Goal: Information Seeking & Learning: Compare options

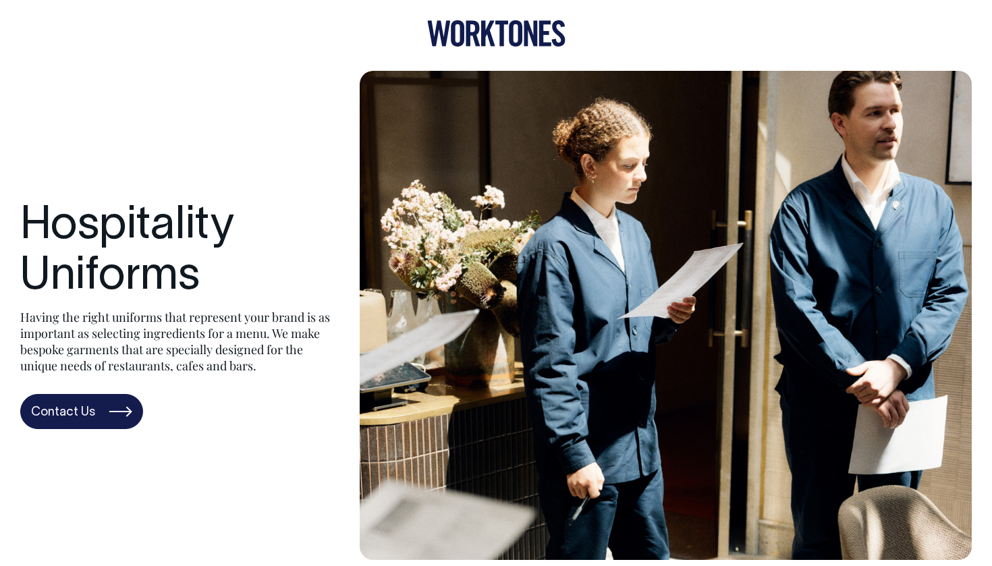
click at [477, 38] on icon at bounding box center [473, 34] width 14 height 26
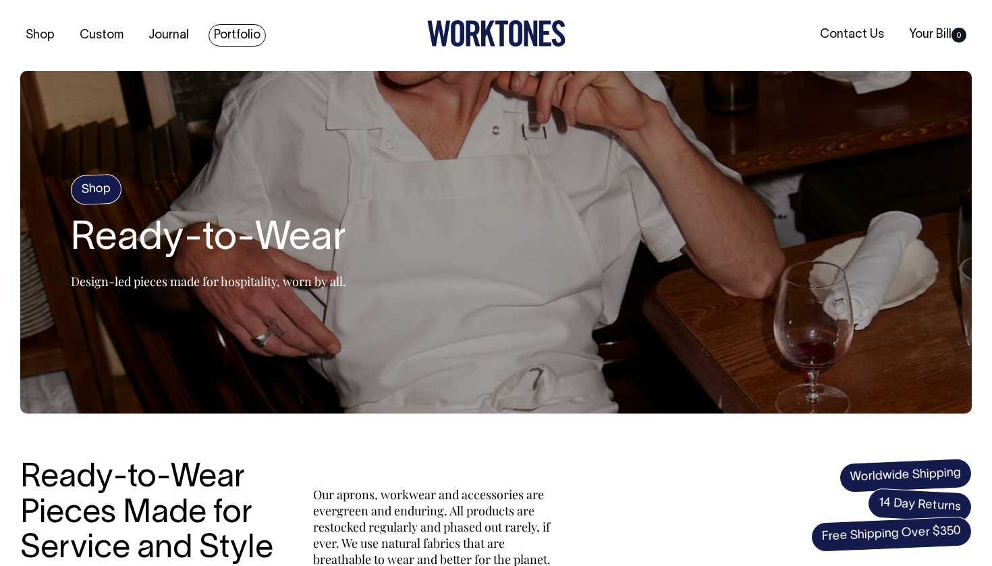
click at [241, 27] on link "Portfolio" at bounding box center [237, 35] width 57 height 22
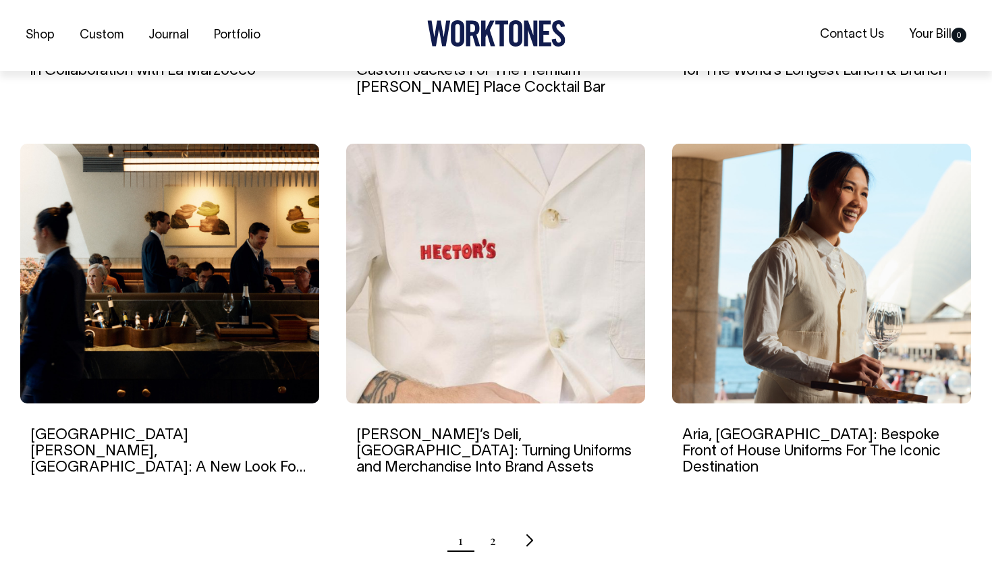
scroll to position [1201, 0]
click at [504, 292] on img at bounding box center [495, 273] width 299 height 260
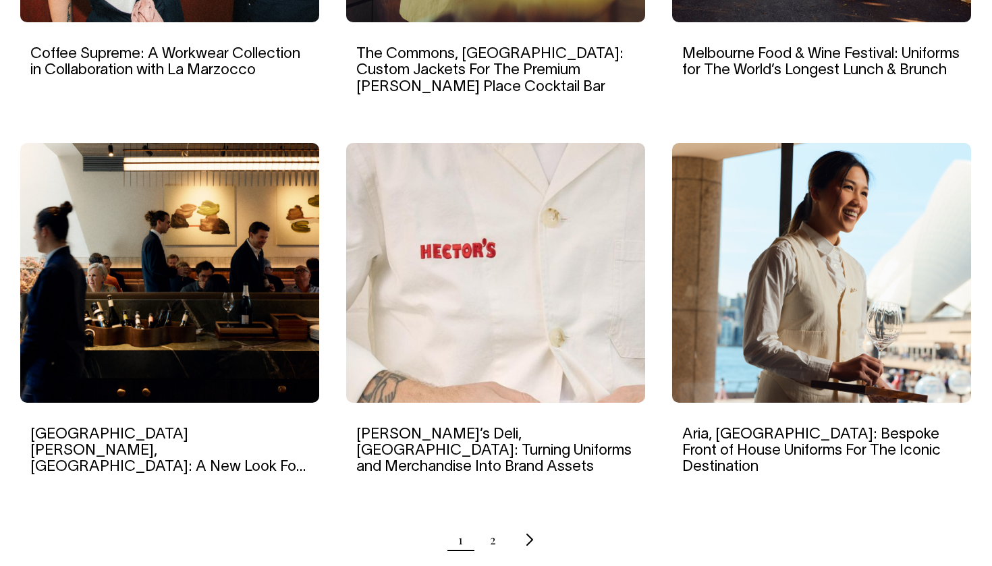
click at [486, 533] on ul "1 2" at bounding box center [496, 540] width 952 height 34
click at [490, 543] on link "2" at bounding box center [493, 540] width 6 height 34
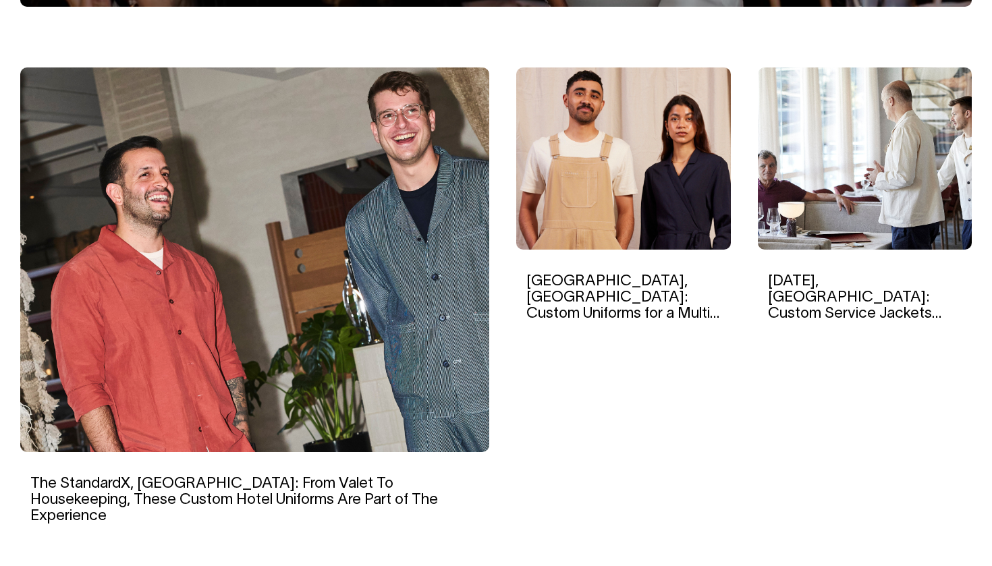
scroll to position [406, 0]
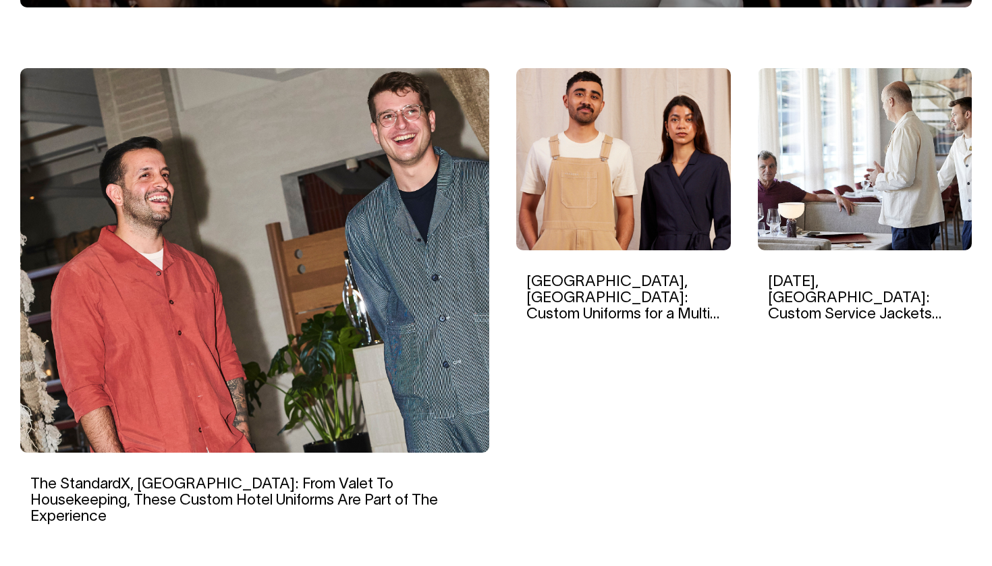
click at [816, 289] on h6 "[DATE], [GEOGRAPHIC_DATA]: Custom Service Jackets Reminiscent of Traditional Eu…" at bounding box center [865, 299] width 194 height 50
click at [813, 284] on link "Lucia, Melbourne: Custom Service Jackets Reminiscent of Traditional European Di…" at bounding box center [855, 314] width 174 height 79
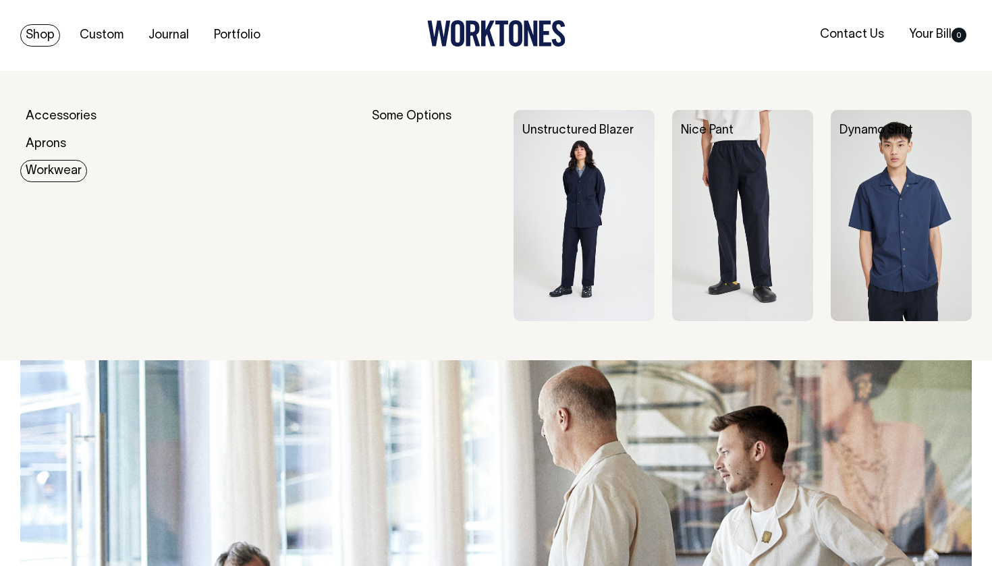
click at [43, 161] on link "Workwear" at bounding box center [53, 171] width 67 height 22
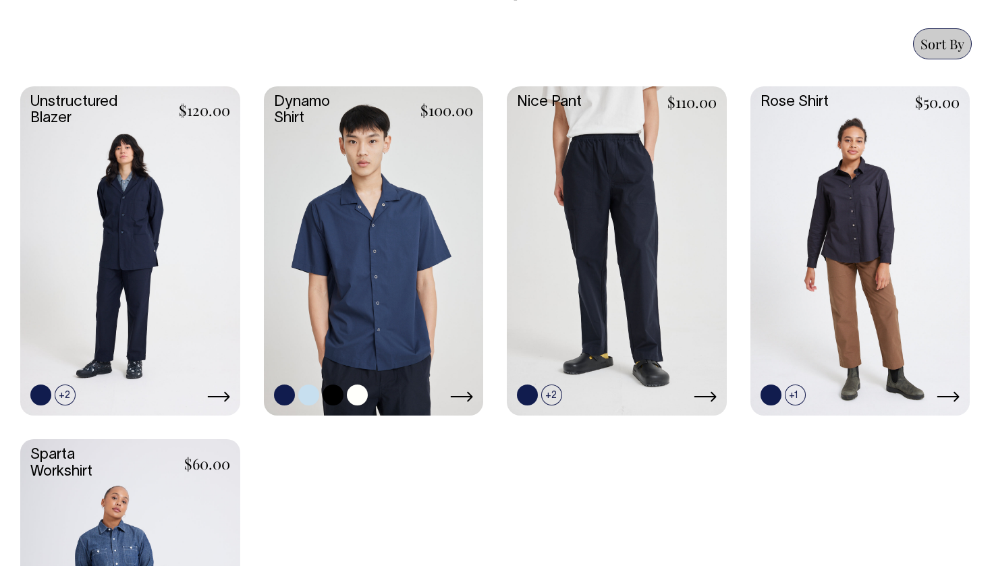
scroll to position [566, 0]
click at [353, 395] on link at bounding box center [357, 395] width 21 height 21
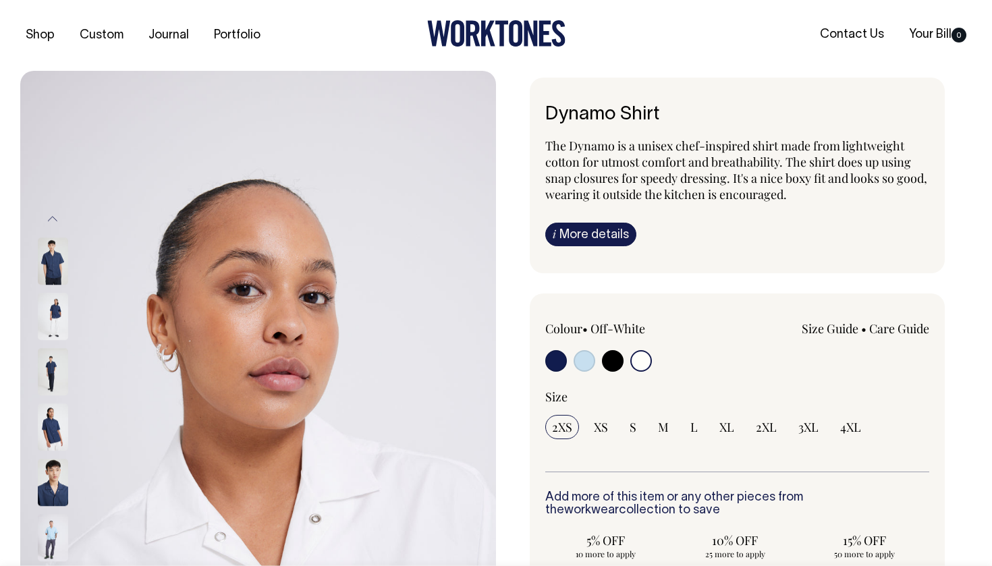
select select "Off-White"
click at [633, 363] on input "radio" at bounding box center [642, 361] width 22 height 22
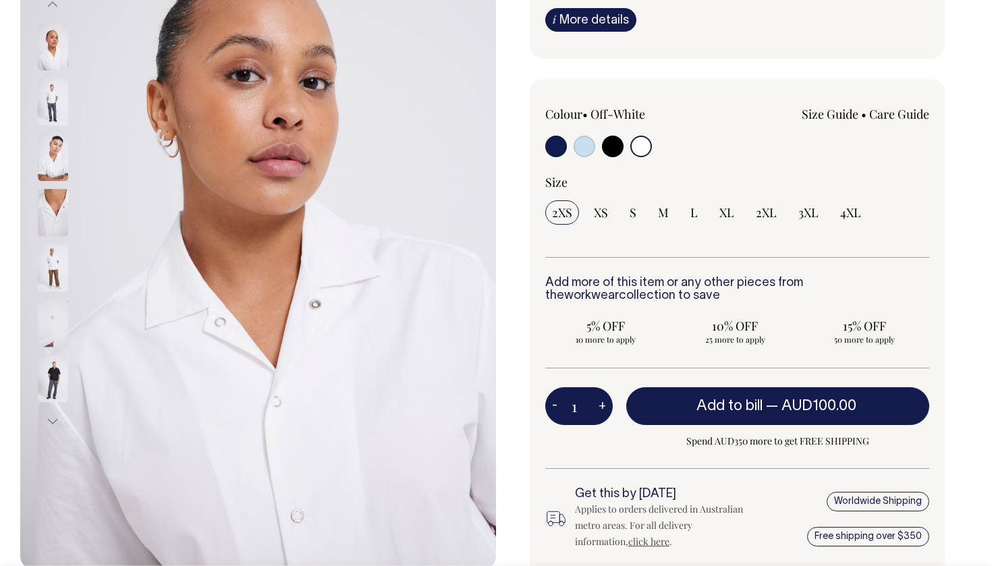
scroll to position [214, 0]
click at [54, 97] on img at bounding box center [53, 103] width 30 height 47
click at [59, 100] on img at bounding box center [53, 103] width 30 height 47
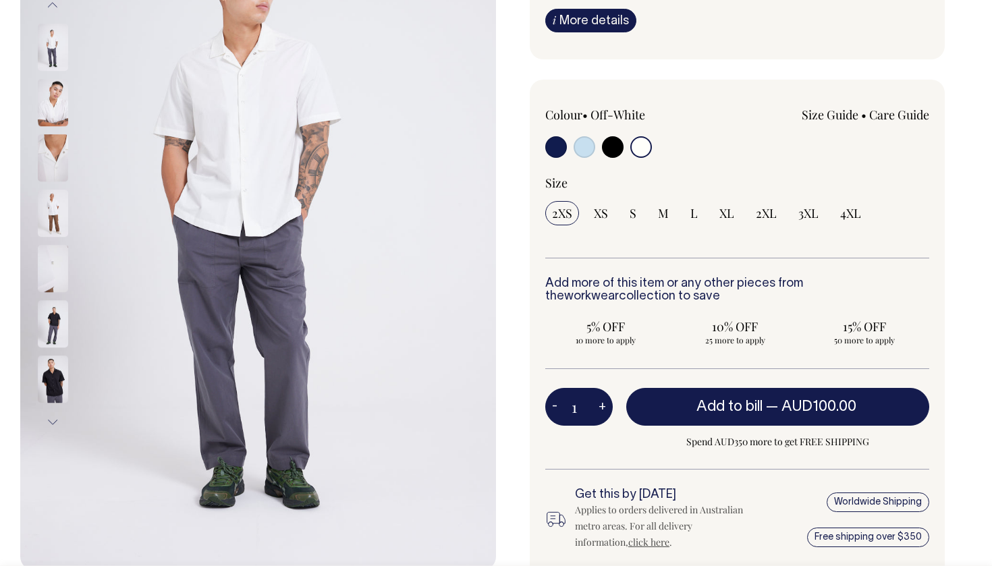
click at [56, 211] on img at bounding box center [53, 213] width 30 height 47
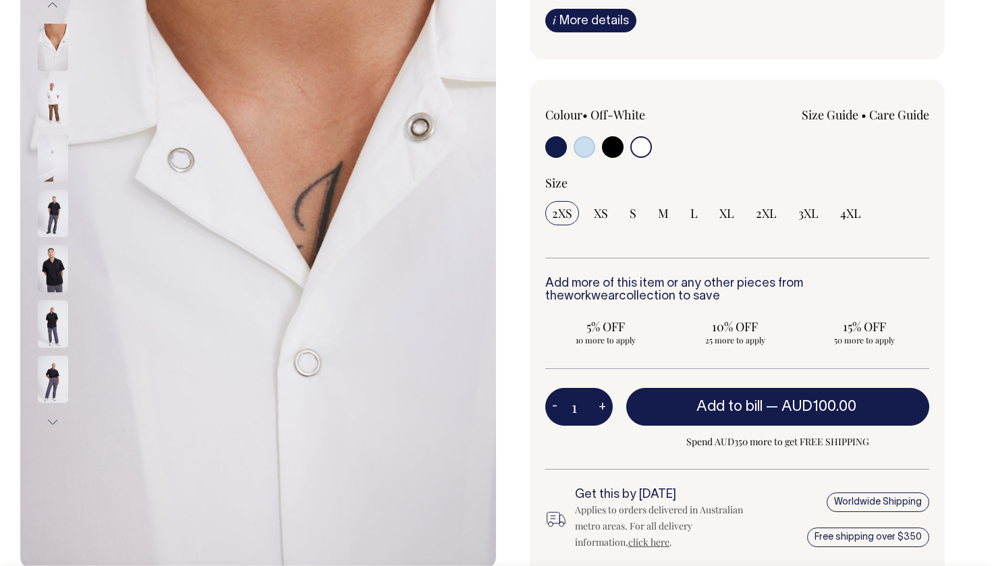
click at [49, 96] on img at bounding box center [53, 103] width 30 height 47
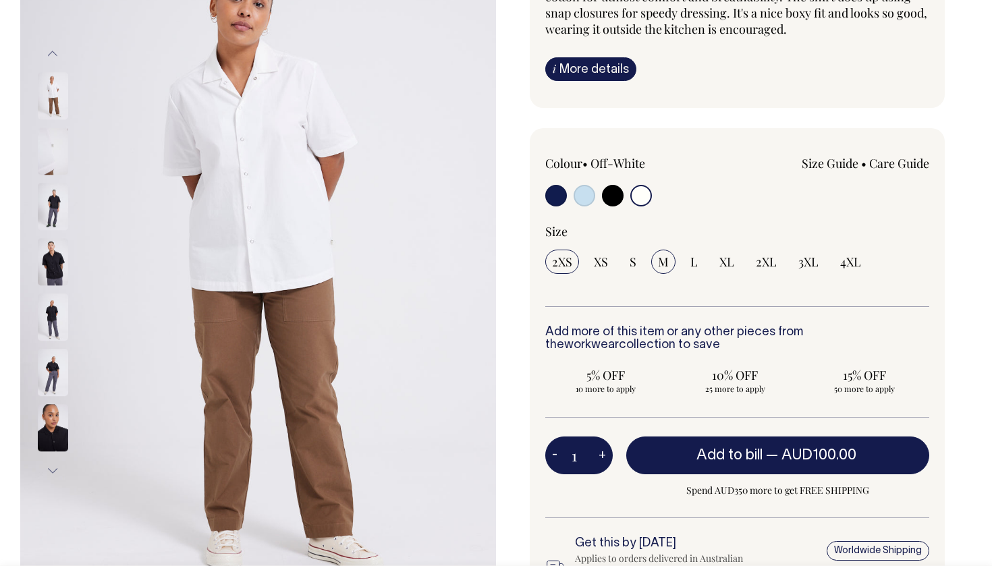
click at [663, 263] on span "M" at bounding box center [663, 262] width 11 height 16
click at [663, 263] on input "M" at bounding box center [663, 262] width 24 height 24
radio input "true"
select select "M"
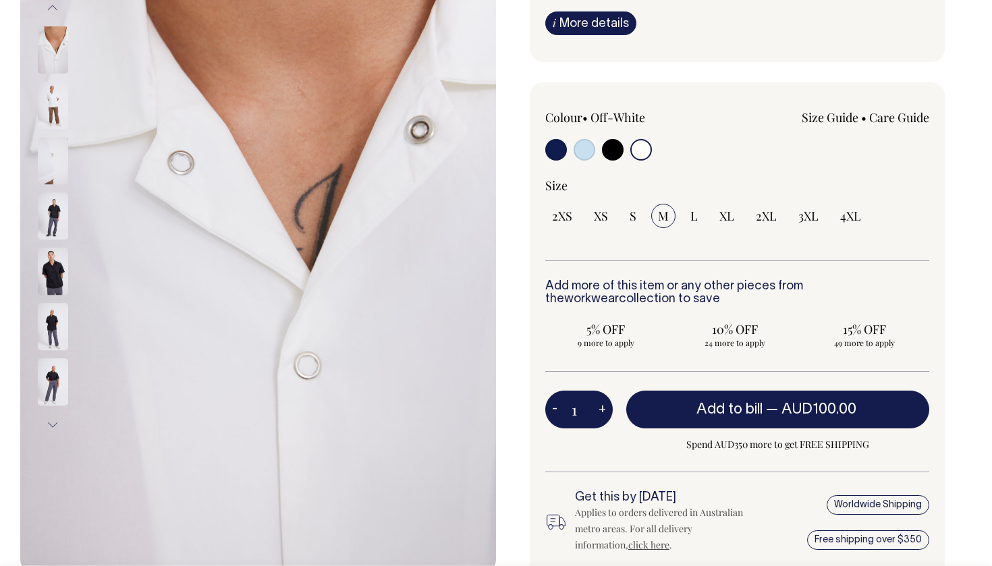
scroll to position [211, 0]
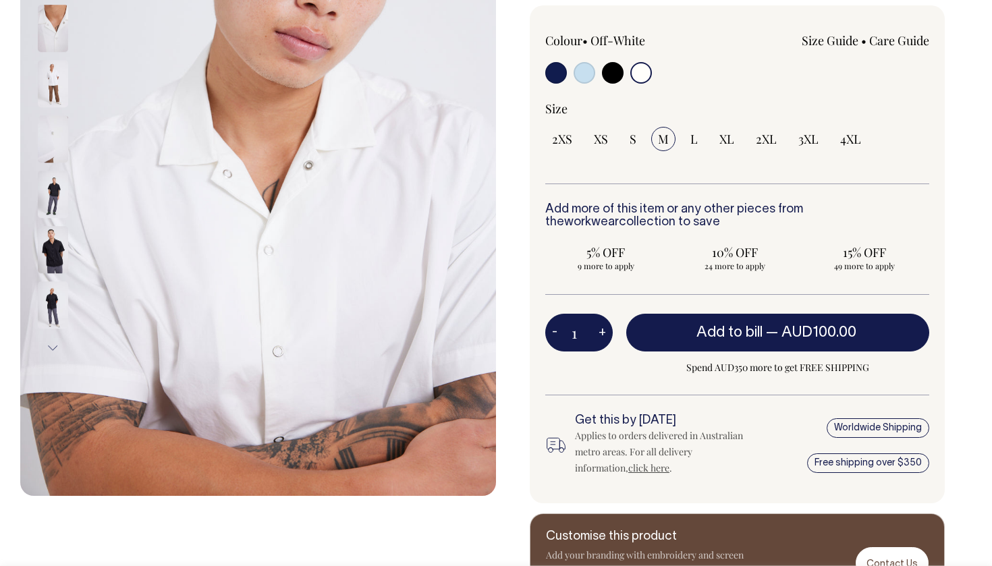
click at [39, 63] on img at bounding box center [53, 84] width 30 height 47
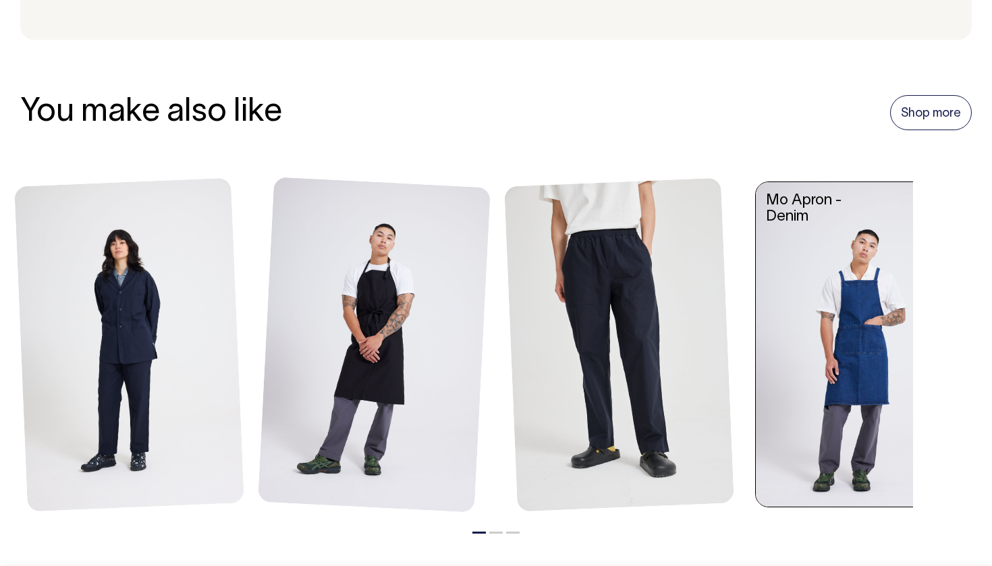
scroll to position [1420, 0]
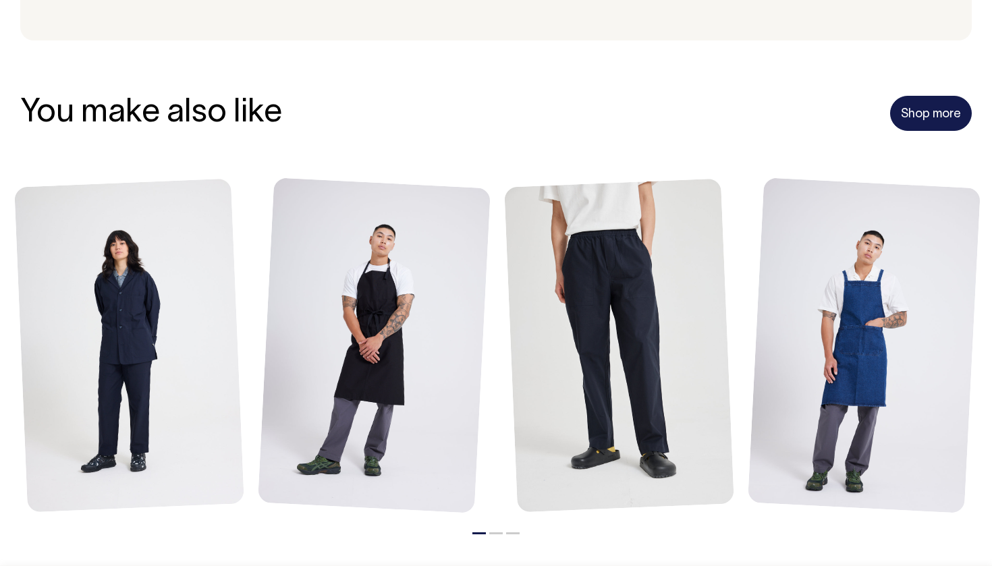
click at [947, 115] on link "Shop more" at bounding box center [931, 113] width 82 height 35
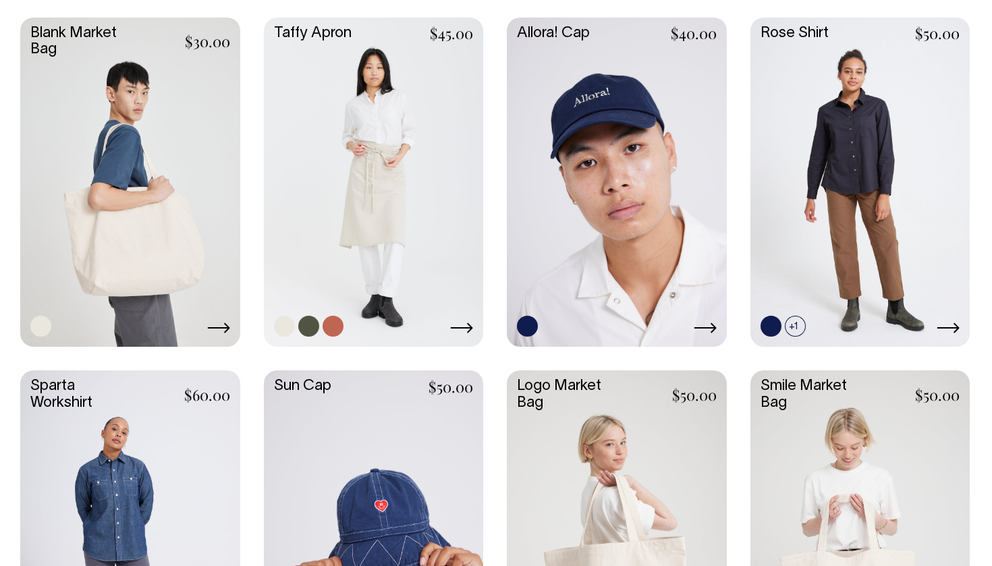
scroll to position [2047, 0]
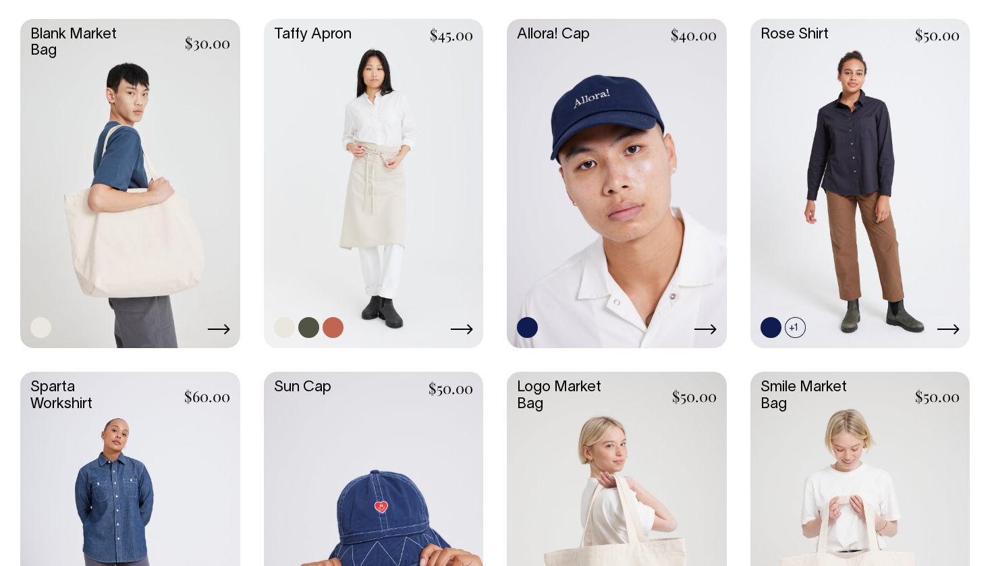
click at [429, 238] on link at bounding box center [374, 182] width 220 height 327
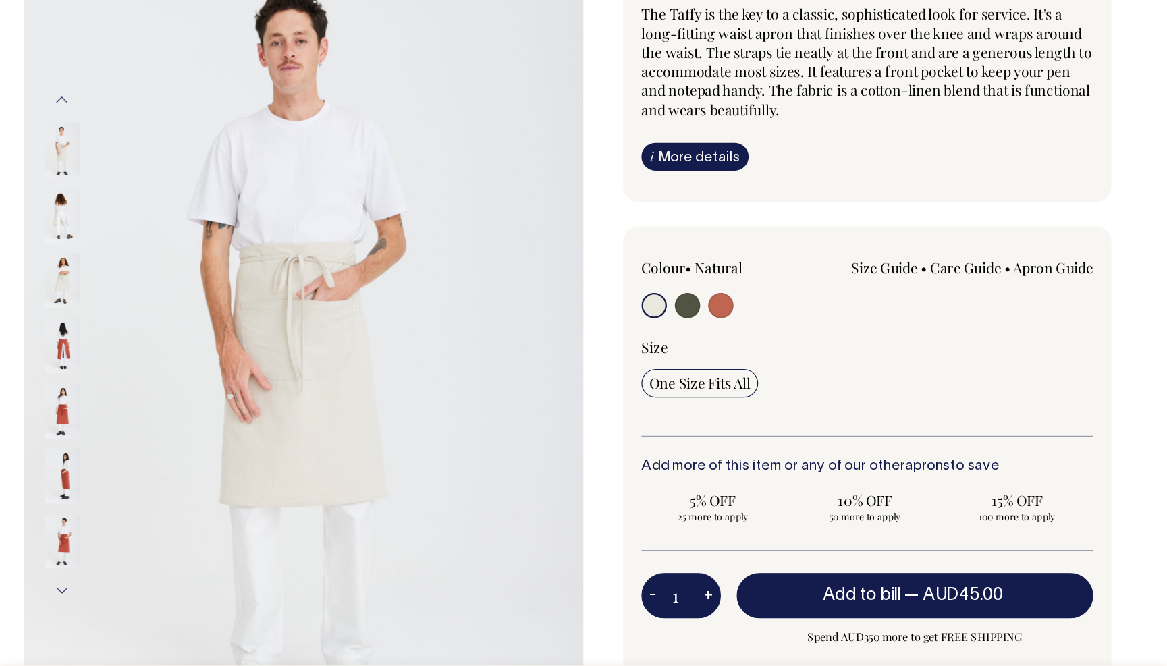
scroll to position [133, 0]
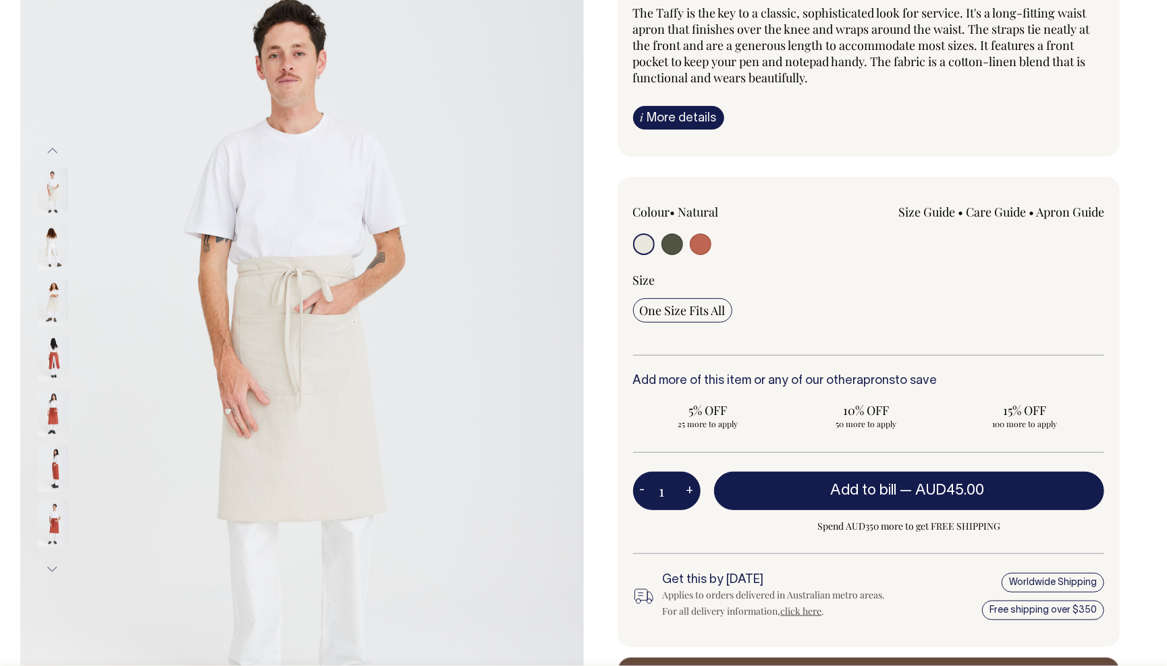
click at [53, 300] on img at bounding box center [53, 302] width 30 height 47
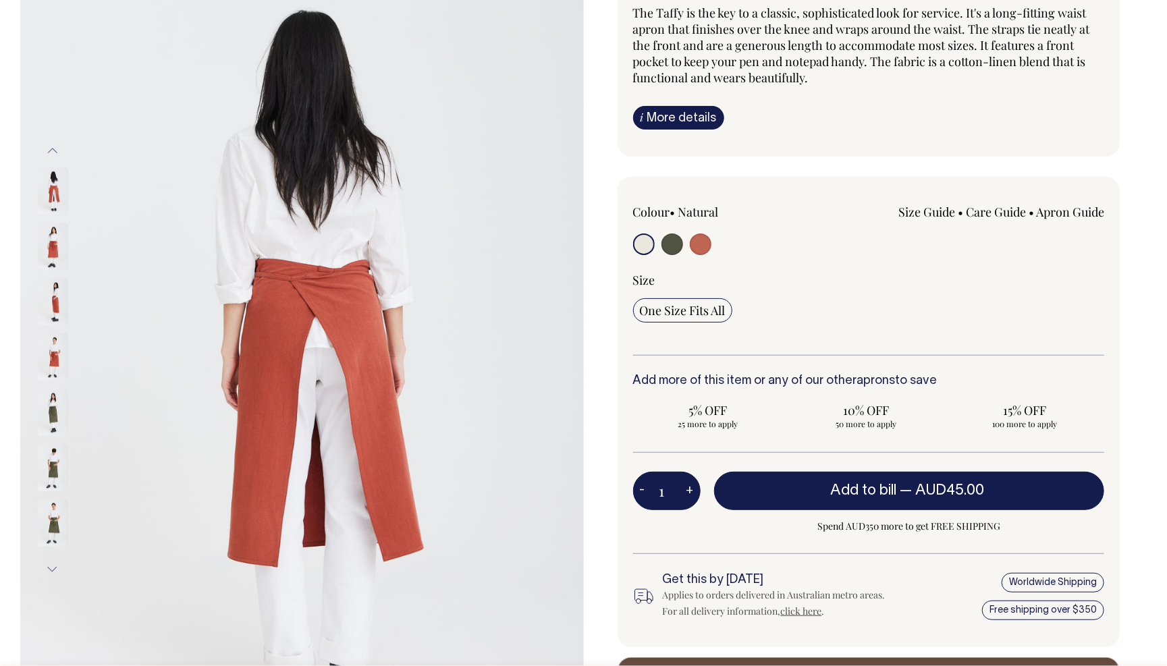
click at [53, 153] on button "Previous" at bounding box center [53, 151] width 20 height 30
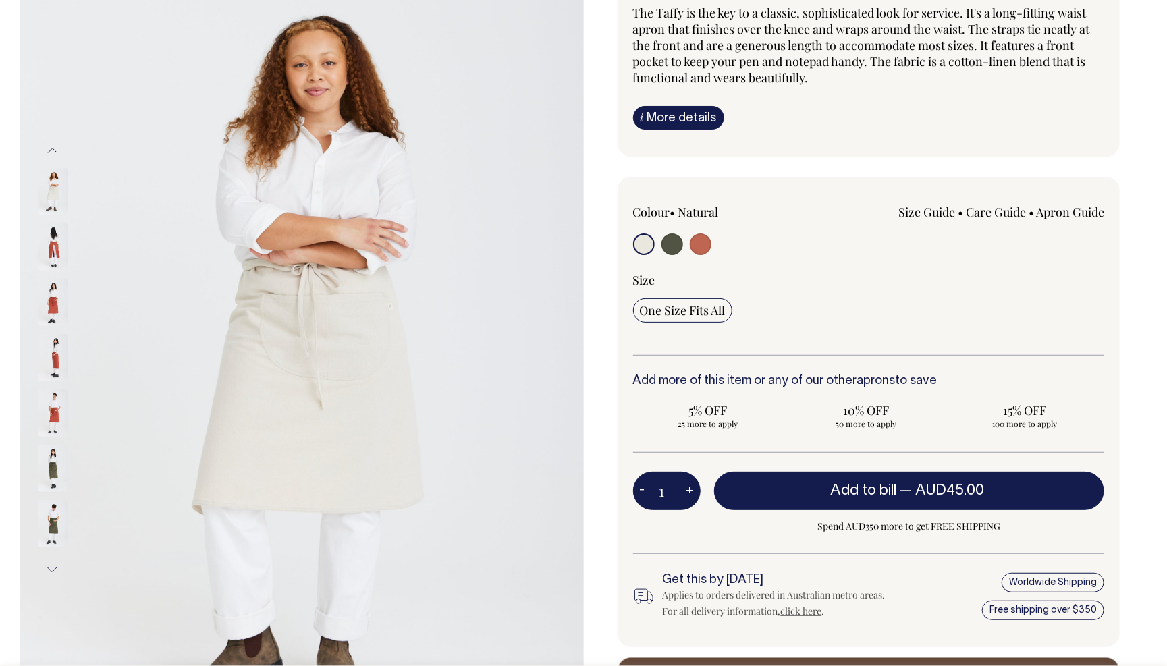
click at [51, 191] on img at bounding box center [53, 191] width 30 height 47
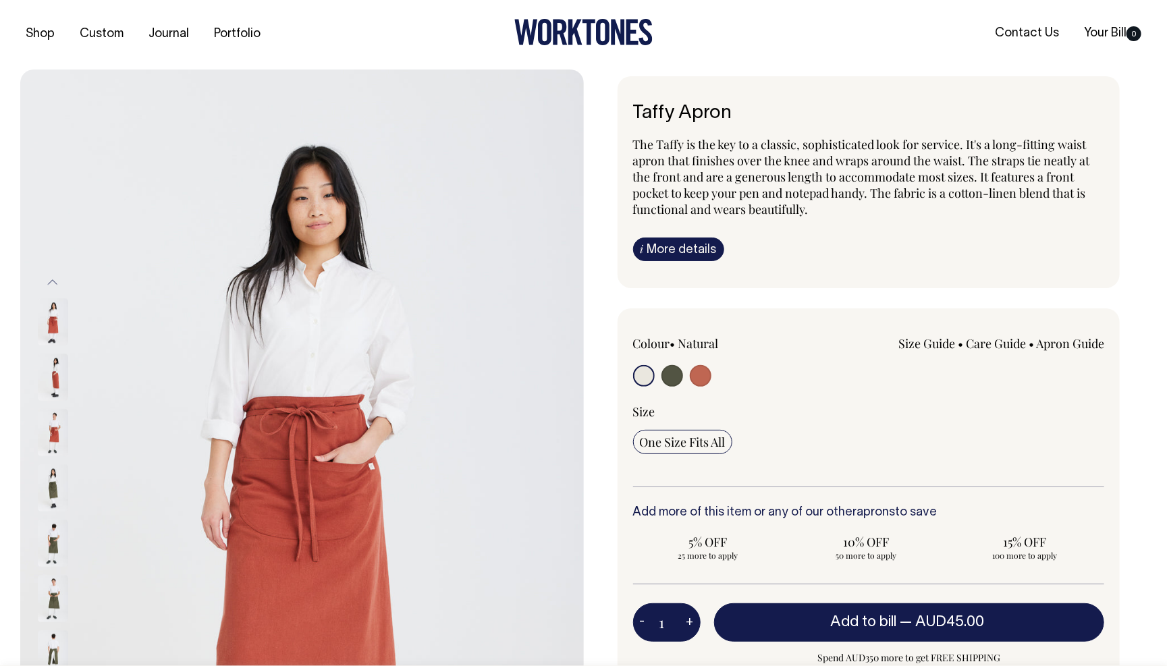
scroll to position [0, 0]
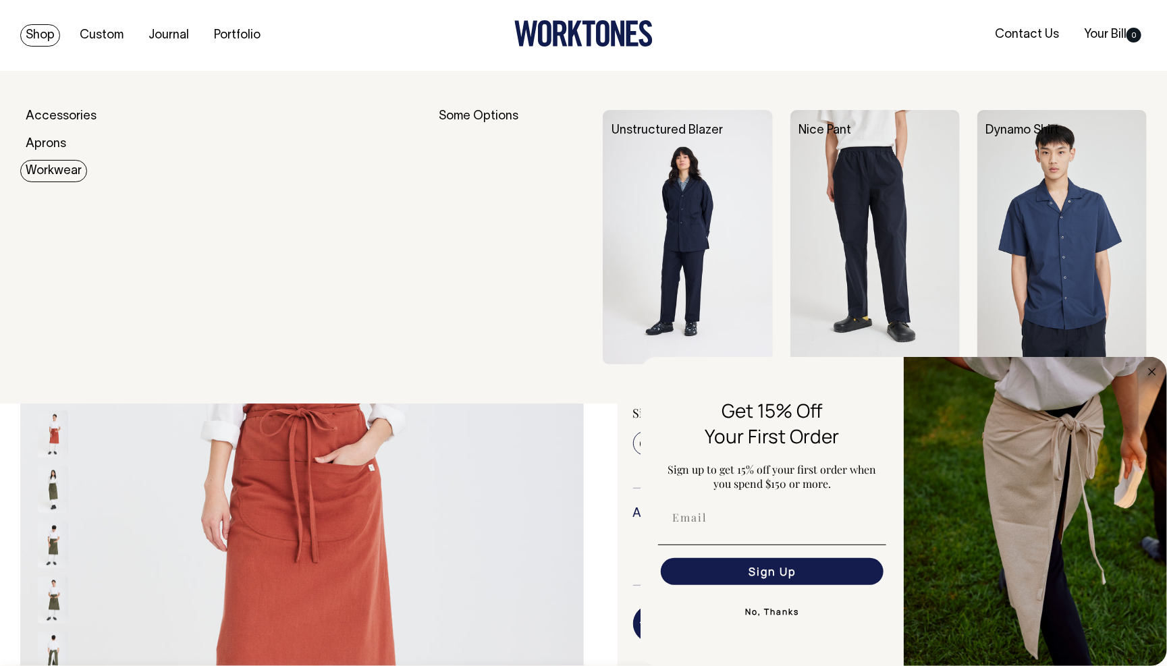
click at [59, 165] on link "Workwear" at bounding box center [53, 171] width 67 height 22
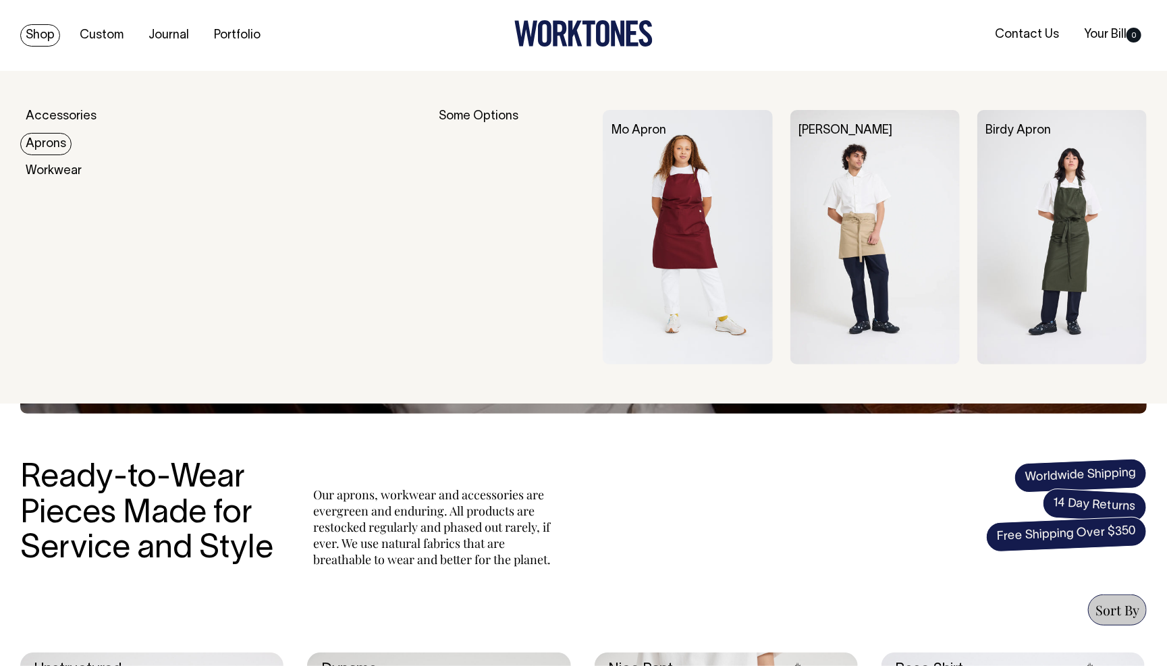
click at [51, 147] on link "Aprons" at bounding box center [45, 144] width 51 height 22
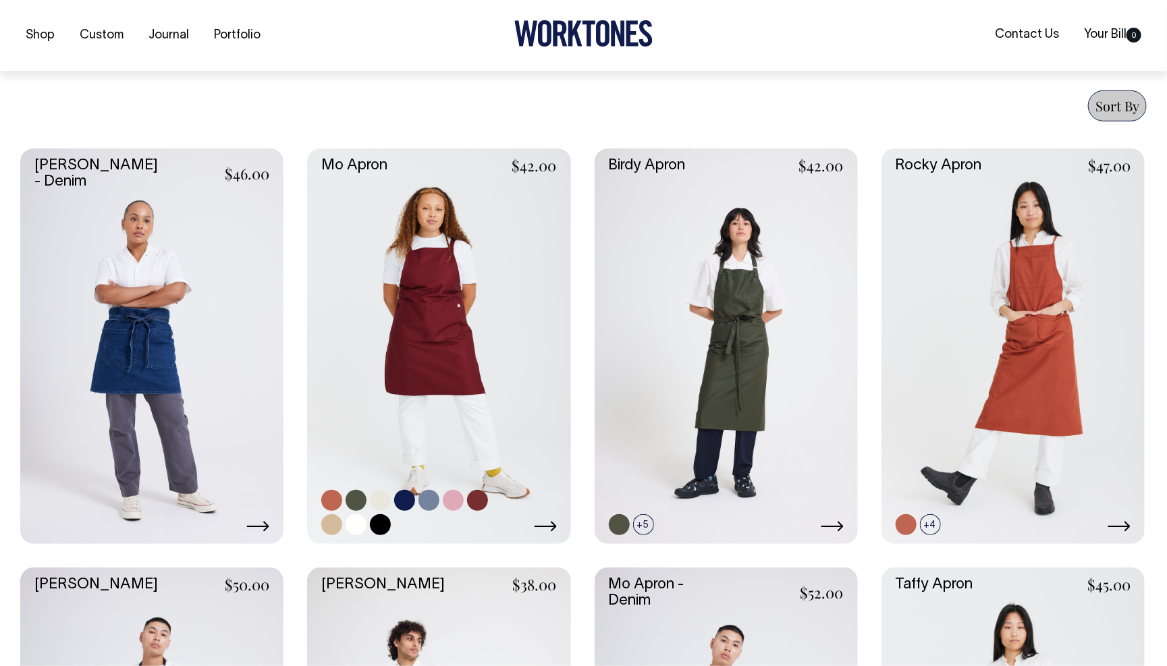
scroll to position [505, 0]
click at [358, 523] on link at bounding box center [356, 524] width 21 height 21
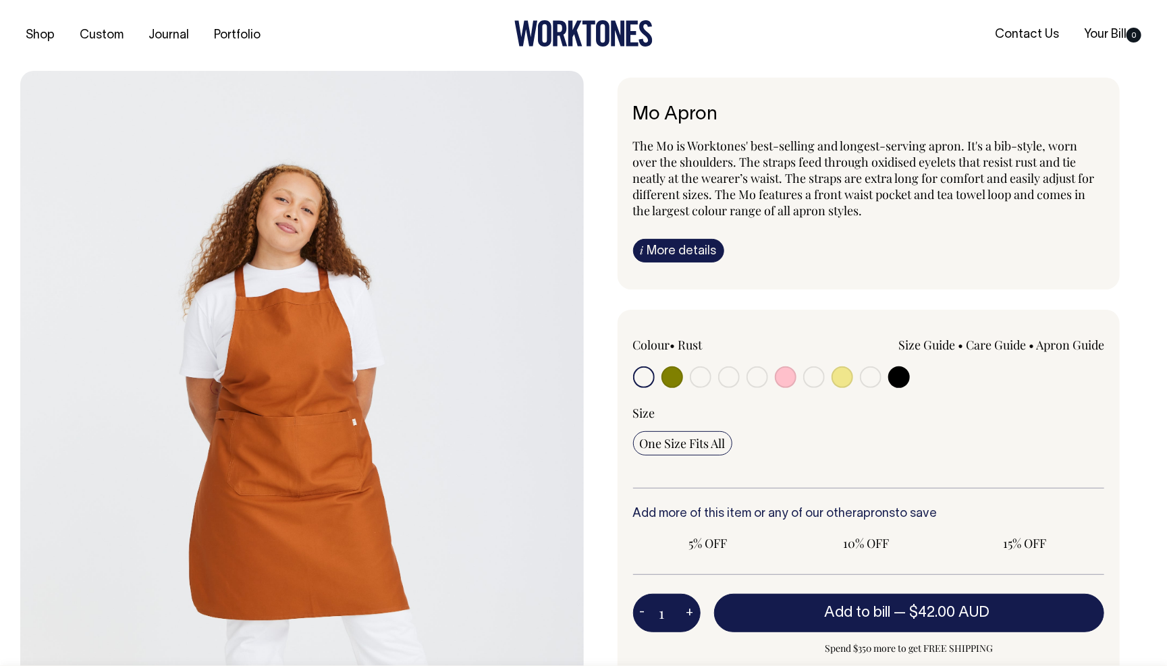
radio input "true"
select select "Off-White"
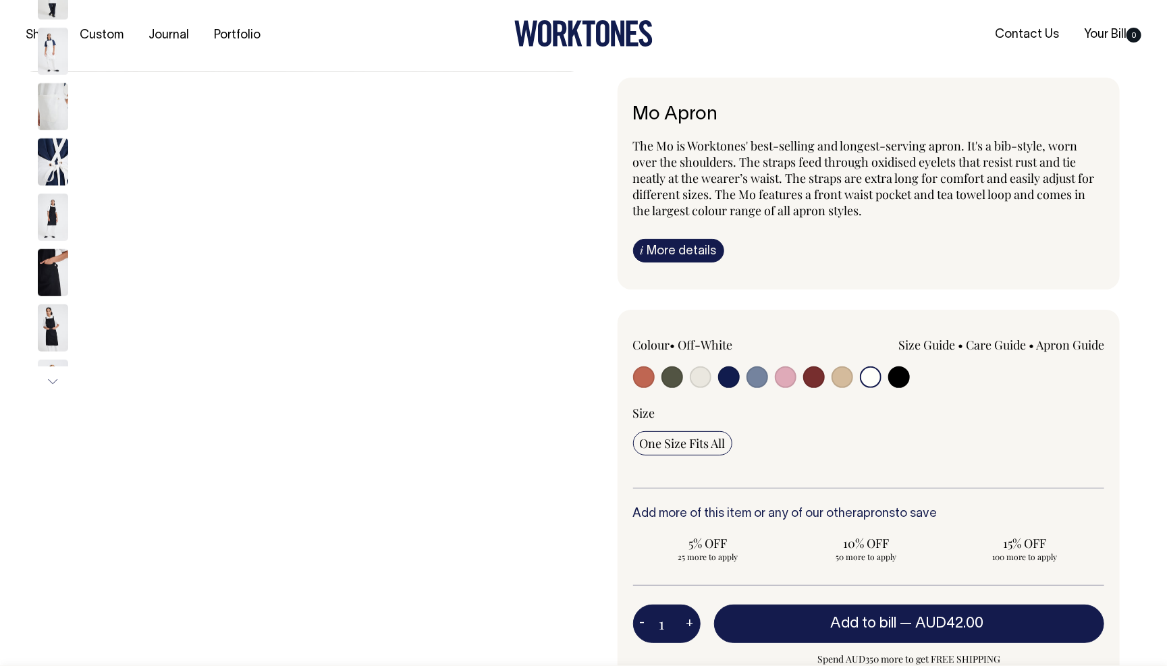
click at [695, 380] on input "radio" at bounding box center [701, 378] width 22 height 22
radio input "true"
select select "Natural"
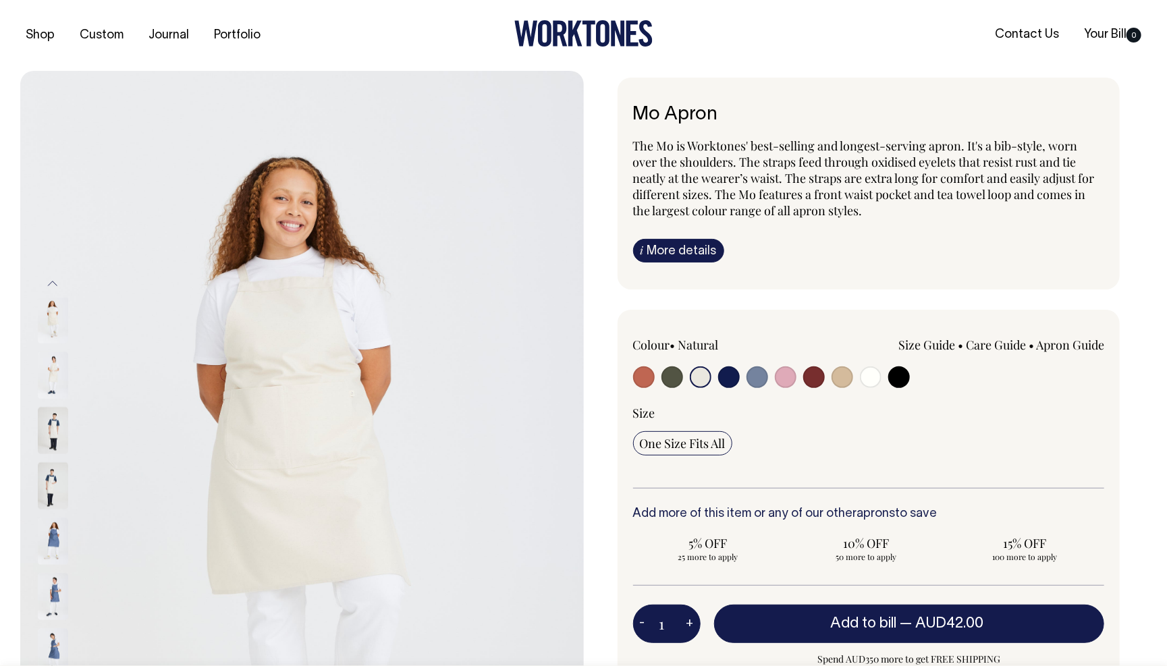
click at [876, 374] on input "radio" at bounding box center [871, 378] width 22 height 22
radio input "true"
select select "Off-White"
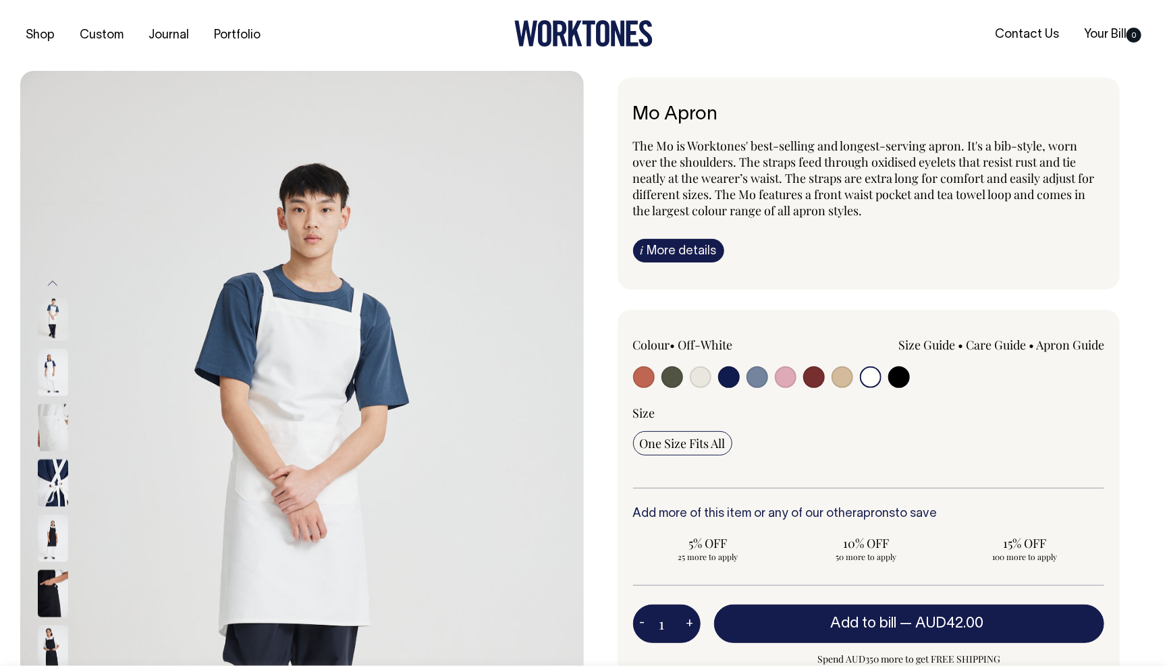
click at [700, 379] on input "radio" at bounding box center [701, 378] width 22 height 22
radio input "true"
select select "Natural"
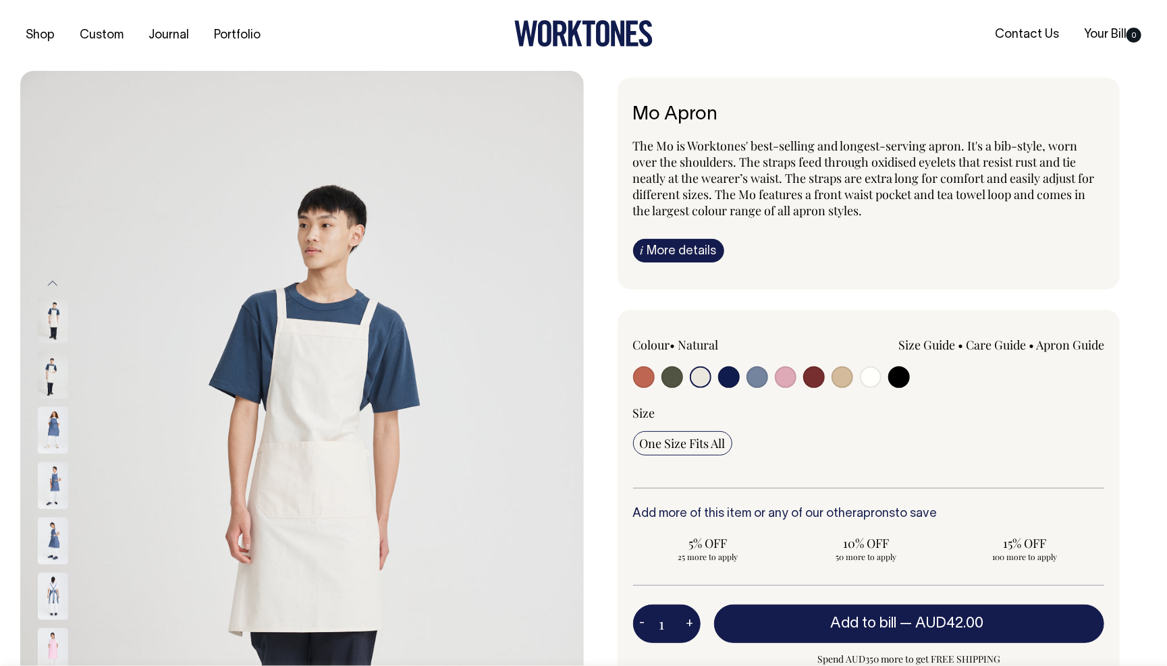
click at [57, 617] on img at bounding box center [53, 596] width 30 height 47
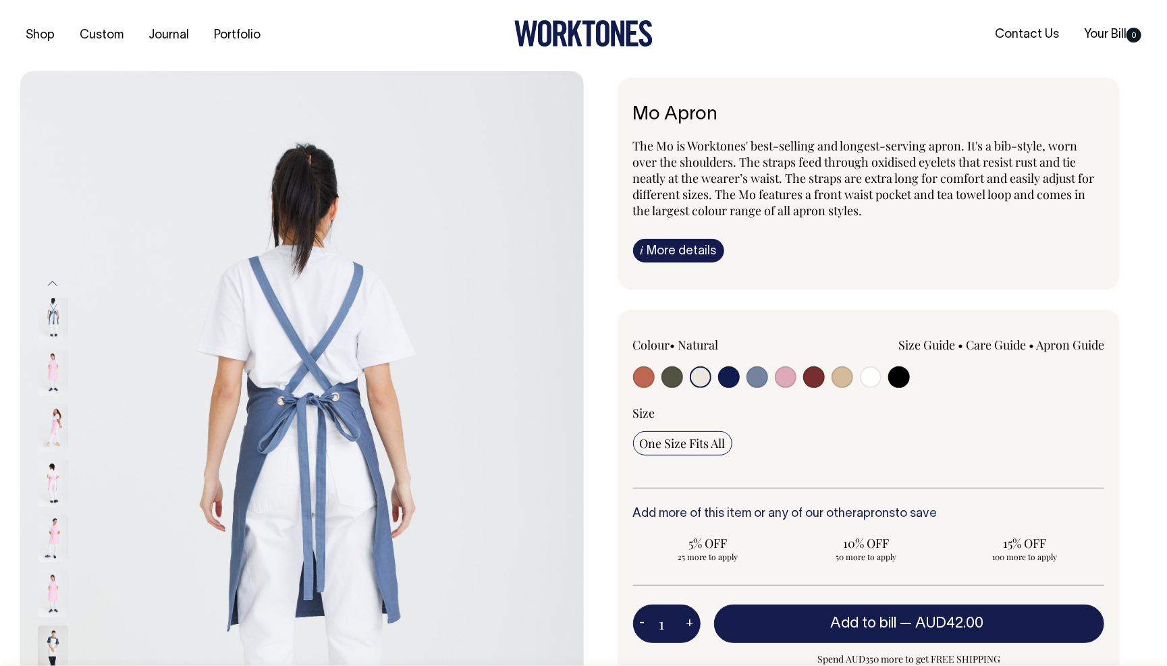
click at [56, 431] on img at bounding box center [53, 427] width 30 height 47
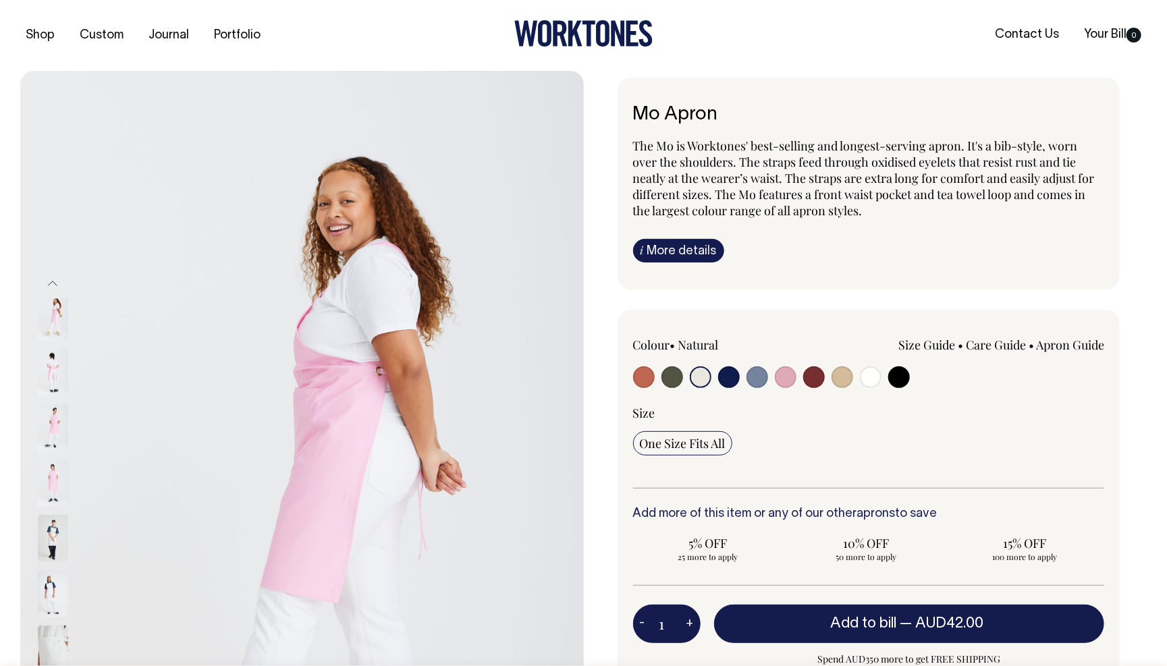
click at [51, 280] on button "Previous" at bounding box center [53, 284] width 20 height 30
click at [51, 282] on button "Previous" at bounding box center [53, 284] width 20 height 30
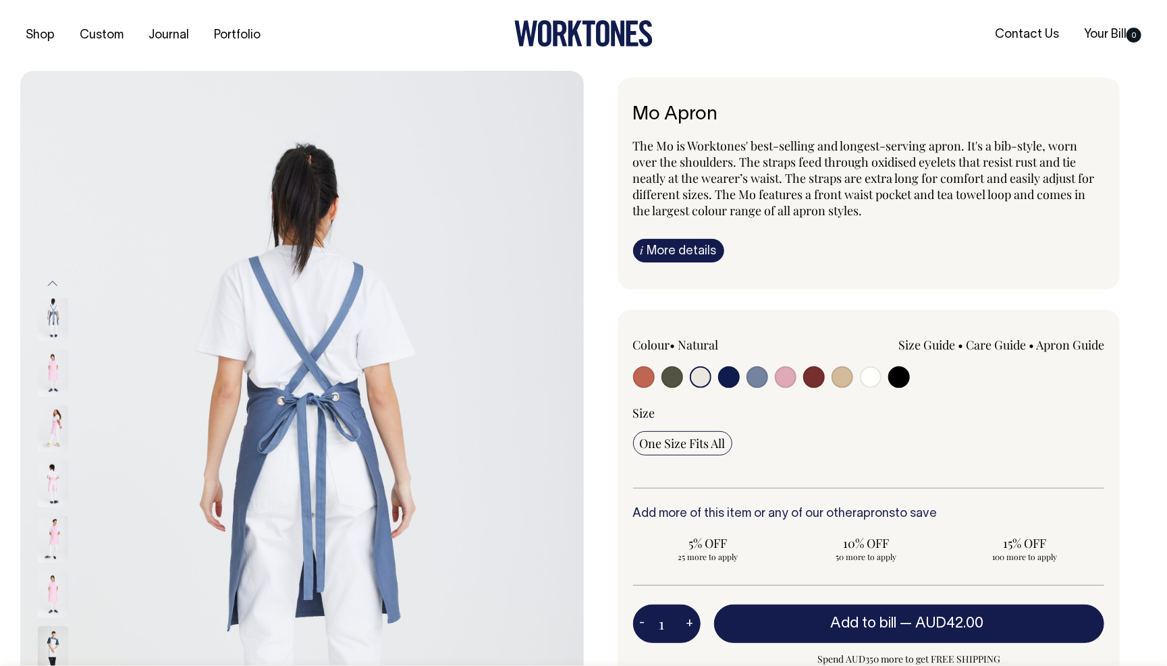
click at [51, 282] on button "Previous" at bounding box center [53, 284] width 20 height 30
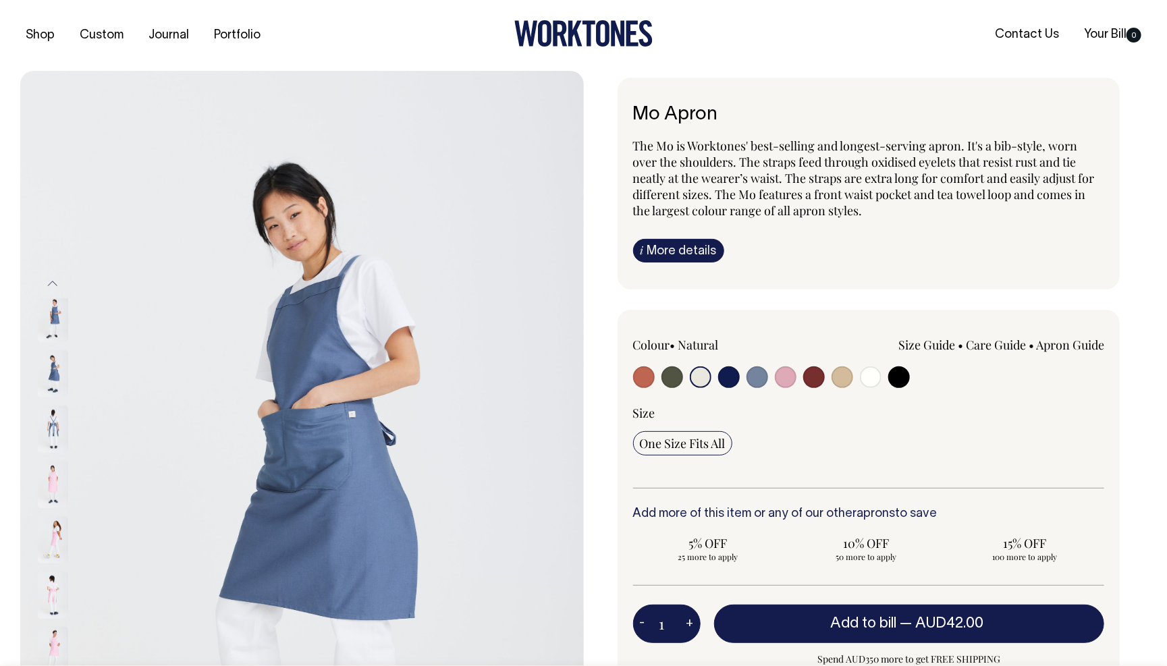
click at [51, 282] on button "Previous" at bounding box center [53, 284] width 20 height 30
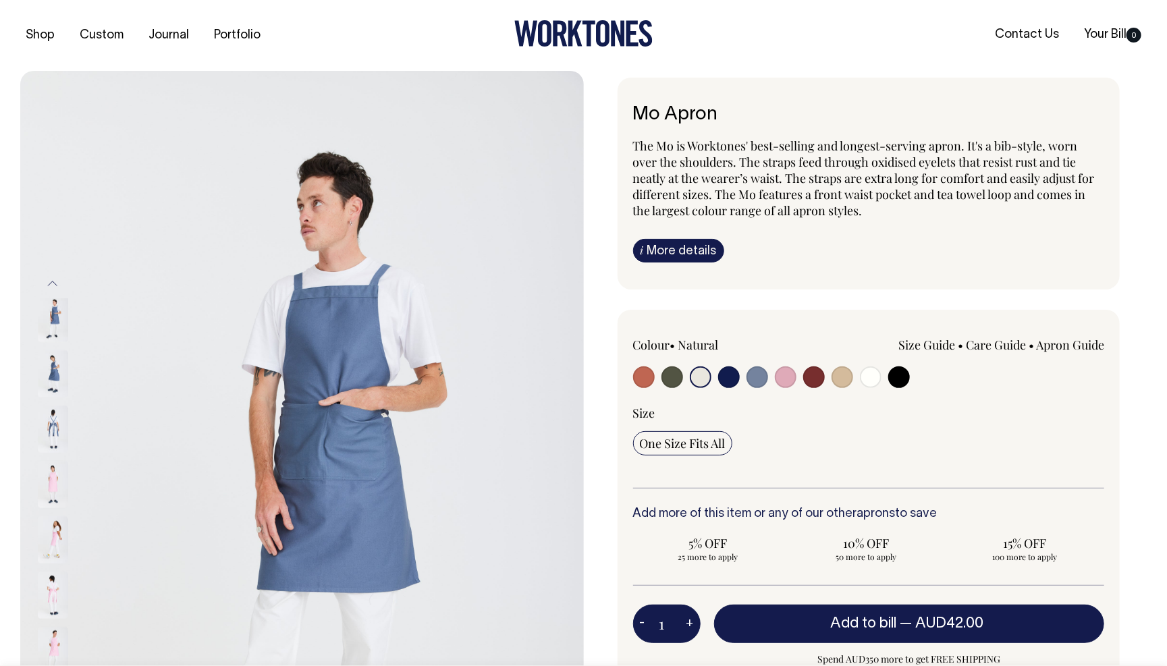
click at [51, 282] on button "Previous" at bounding box center [53, 284] width 20 height 30
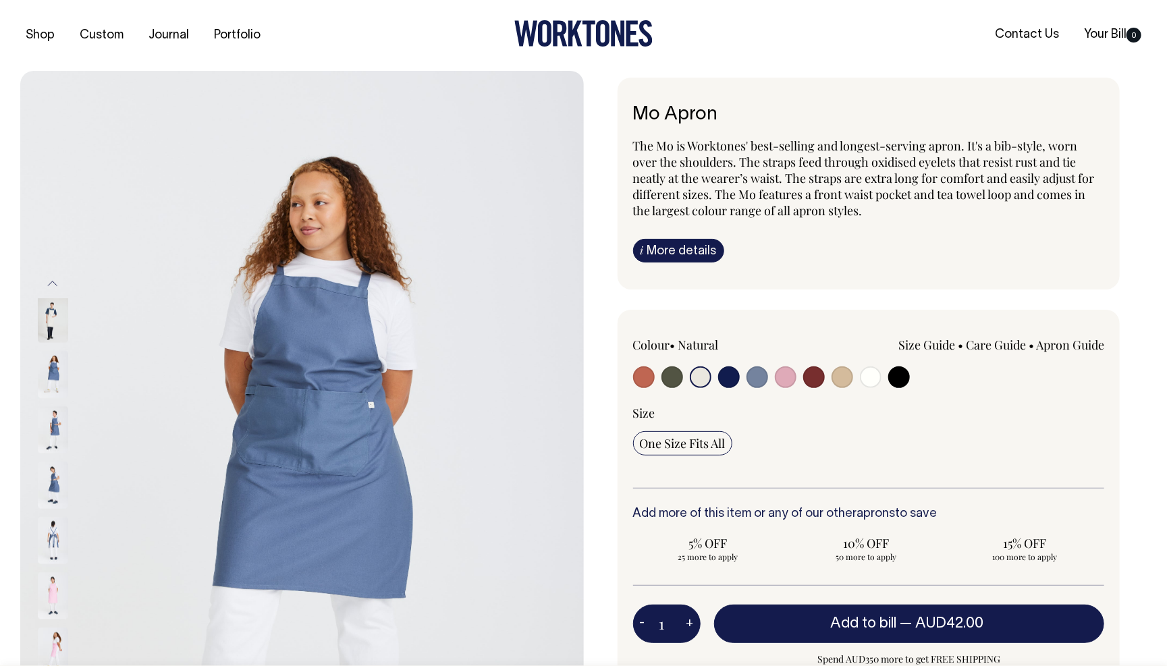
click at [51, 282] on button "Previous" at bounding box center [53, 284] width 20 height 30
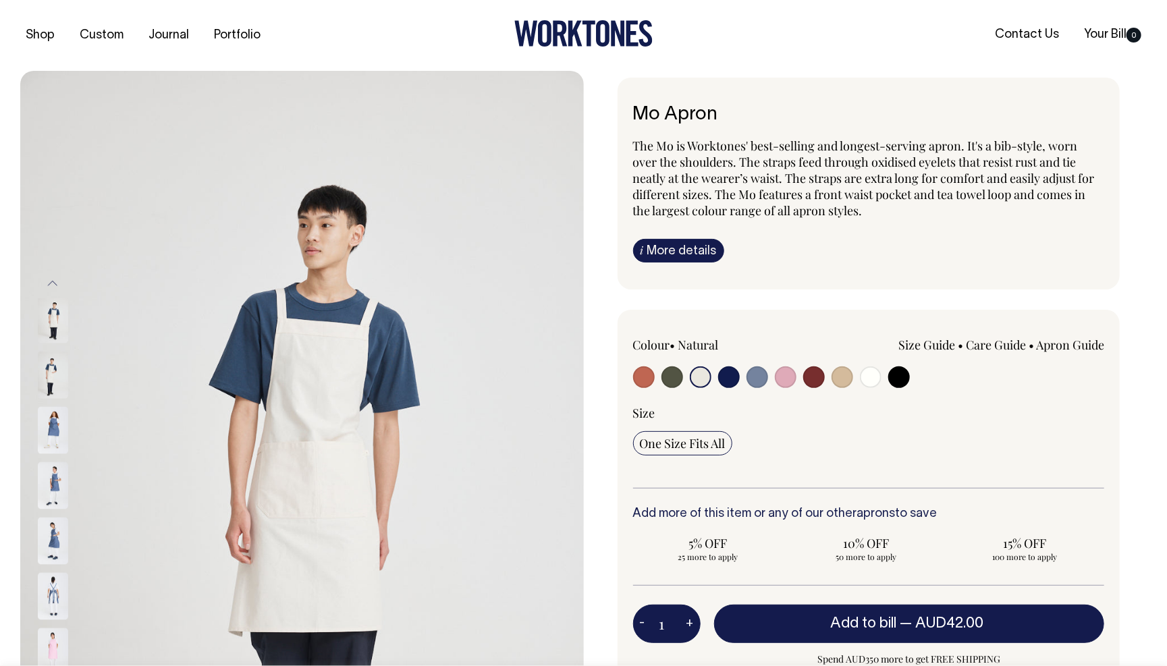
click at [51, 282] on button "Previous" at bounding box center [53, 284] width 20 height 30
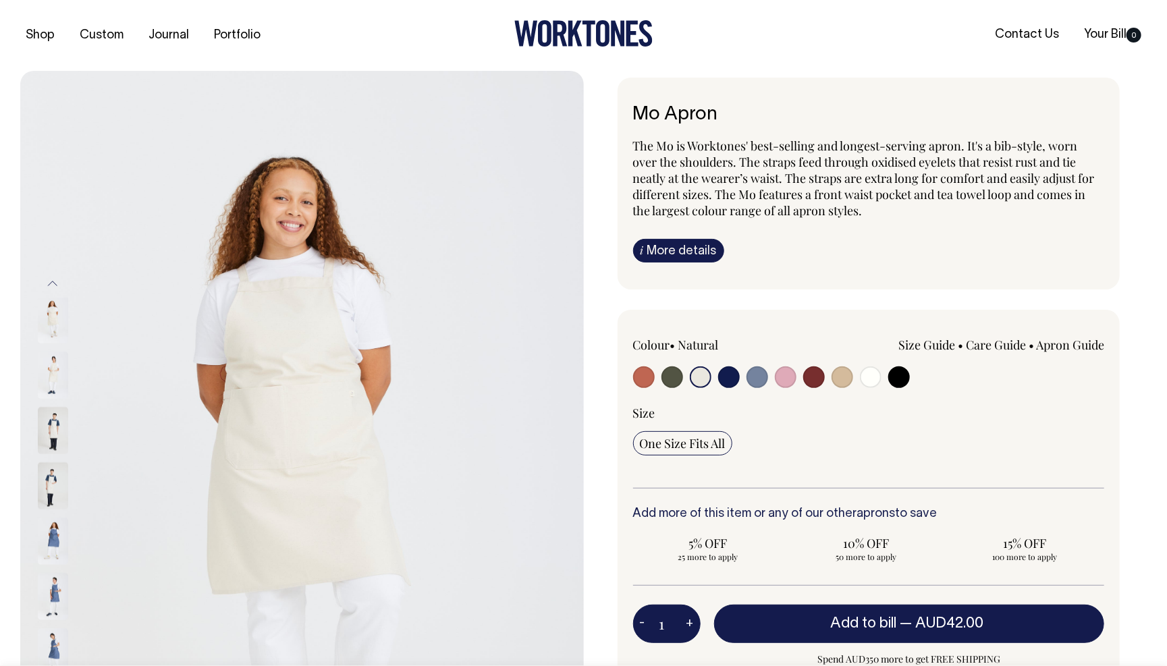
click at [50, 322] on img at bounding box center [53, 319] width 30 height 47
click at [49, 383] on img at bounding box center [53, 375] width 30 height 47
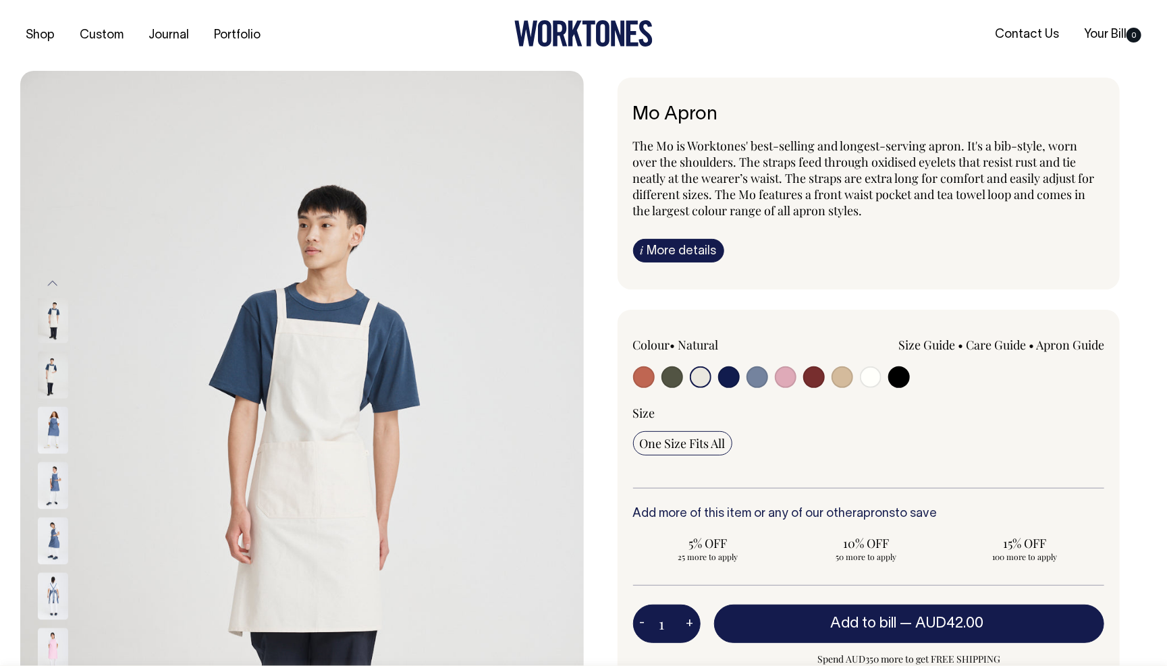
click at [61, 284] on button "Previous" at bounding box center [53, 284] width 20 height 30
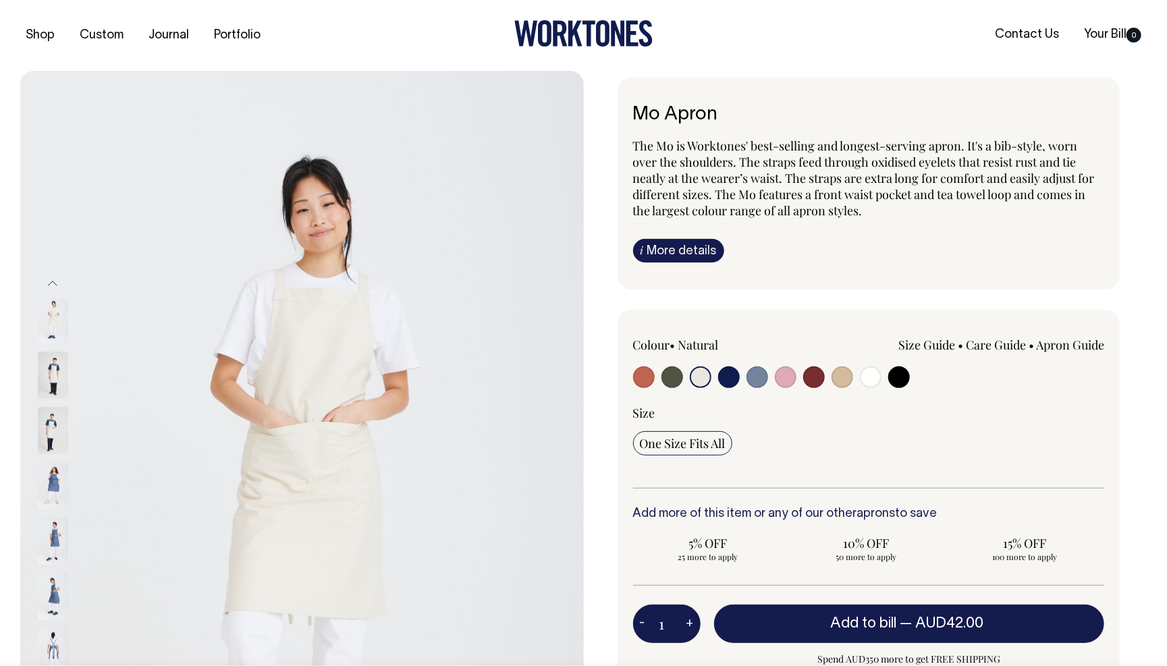
click at [55, 325] on img at bounding box center [53, 319] width 30 height 47
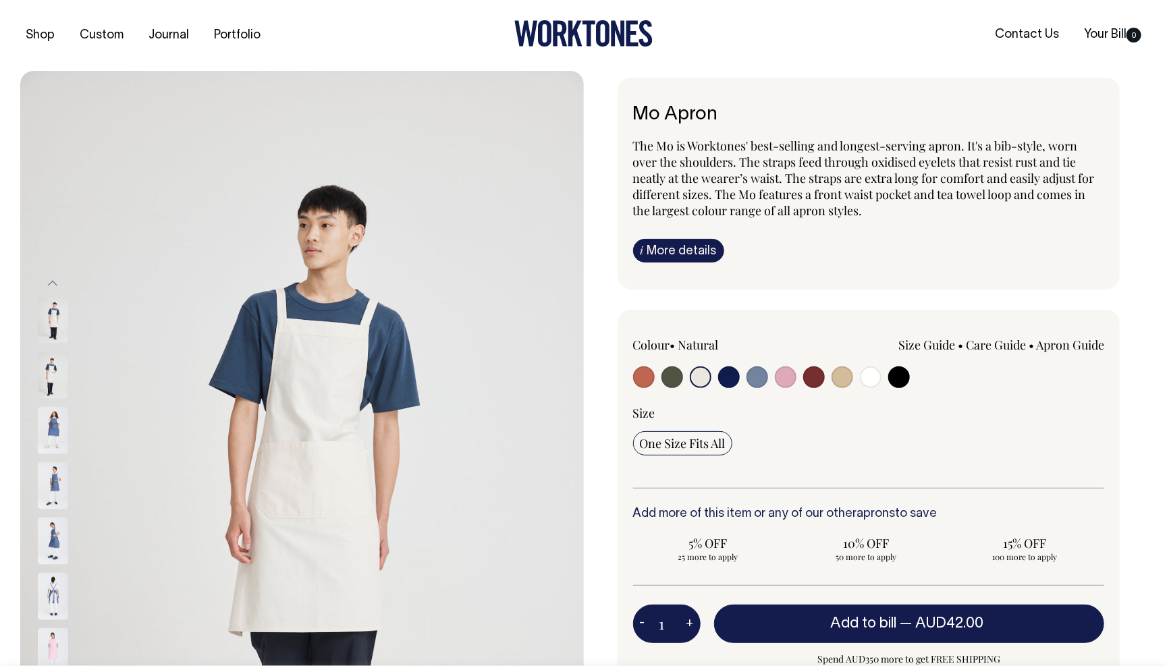
click at [51, 285] on button "Previous" at bounding box center [53, 284] width 20 height 30
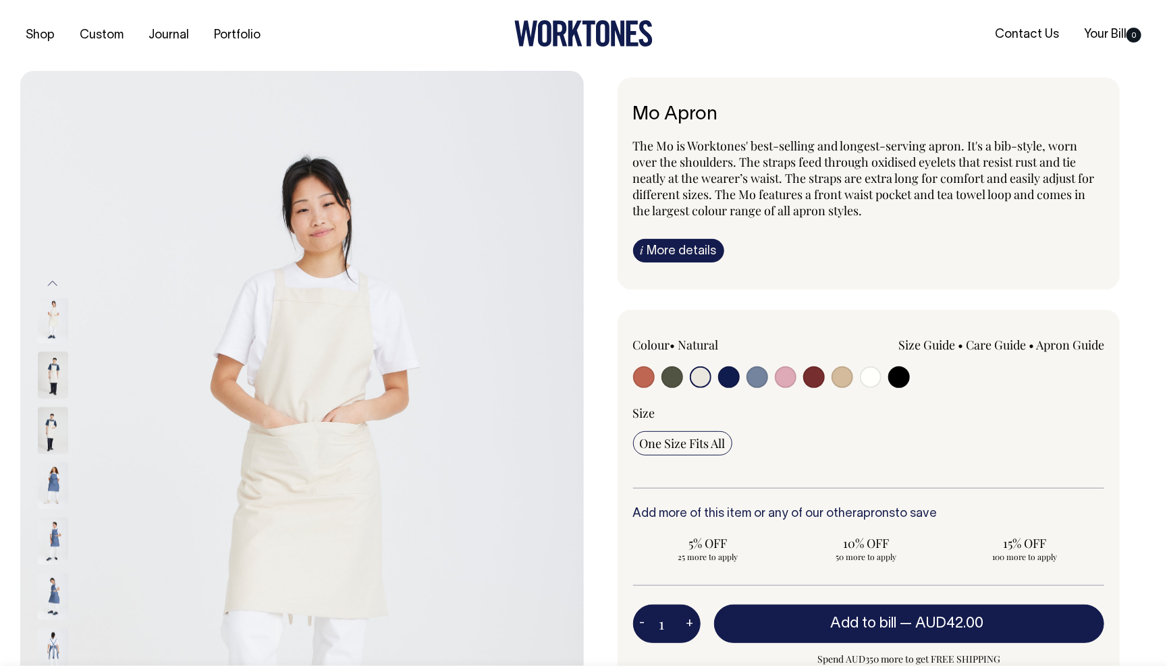
click at [52, 330] on img at bounding box center [53, 319] width 30 height 47
click at [299, 372] on img at bounding box center [302, 493] width 564 height 845
click at [61, 329] on img at bounding box center [53, 319] width 30 height 47
click at [50, 282] on button "Previous" at bounding box center [53, 284] width 20 height 30
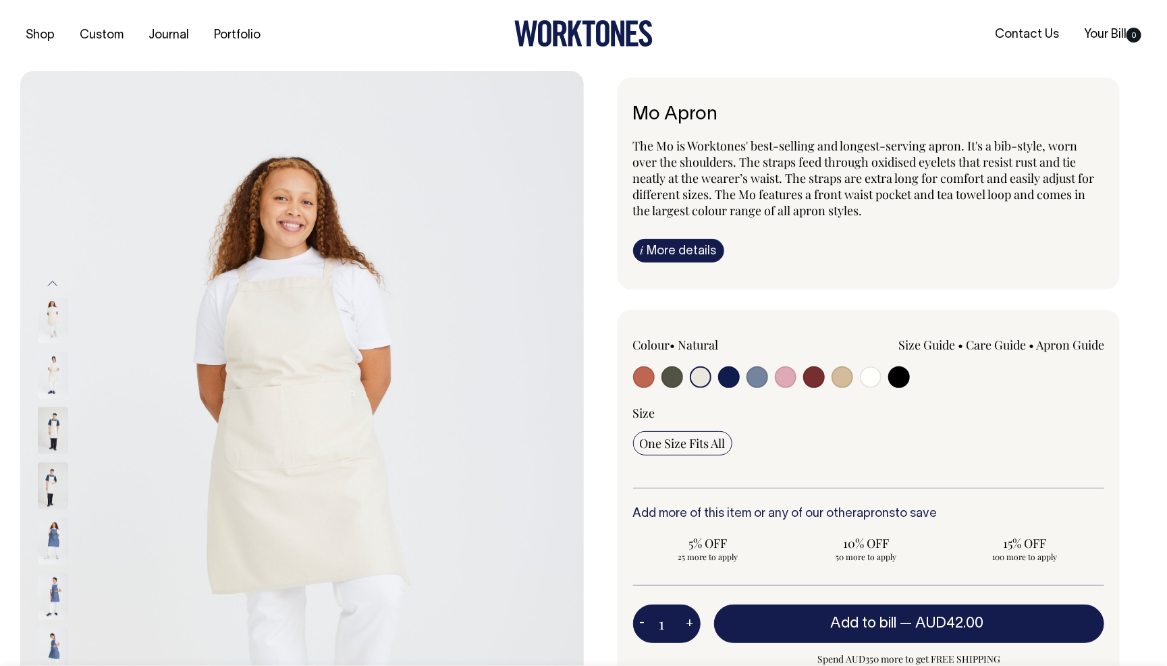
click at [47, 325] on img at bounding box center [53, 319] width 30 height 47
click at [51, 348] on div at bounding box center [71, 320] width 68 height 55
click at [55, 375] on img at bounding box center [53, 375] width 30 height 47
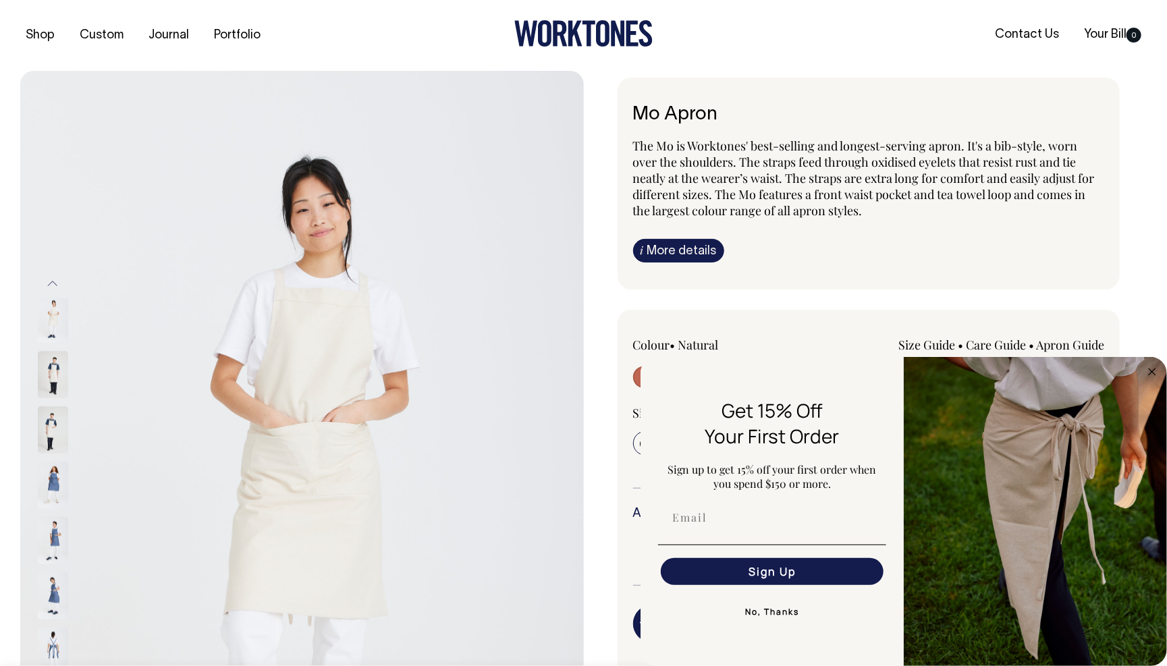
click at [789, 615] on button "No, Thanks" at bounding box center [772, 612] width 228 height 27
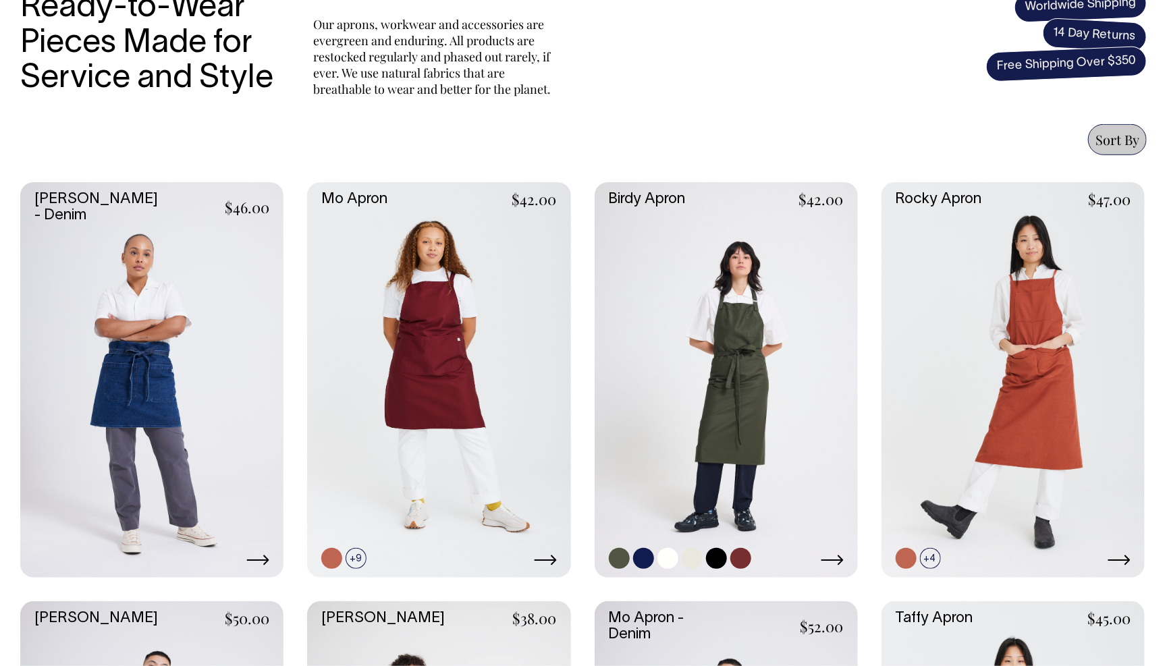
scroll to position [470, 0]
click at [667, 556] on link at bounding box center [668, 559] width 21 height 21
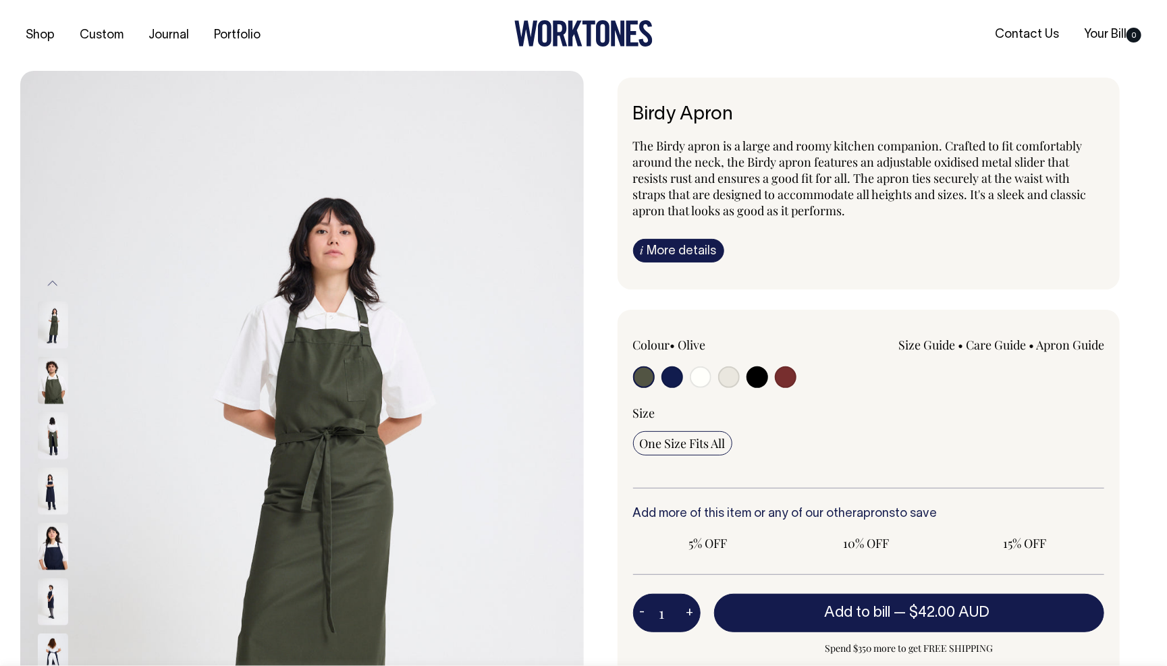
radio input "true"
select select "Off-White"
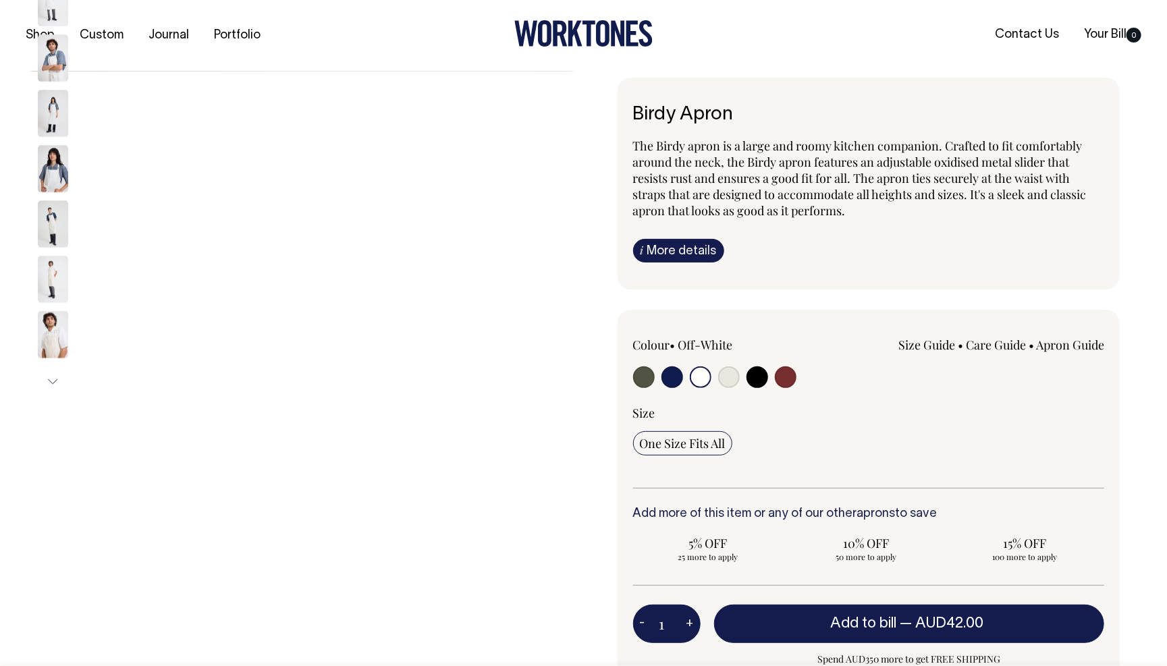
click at [697, 376] on input "radio" at bounding box center [701, 378] width 22 height 22
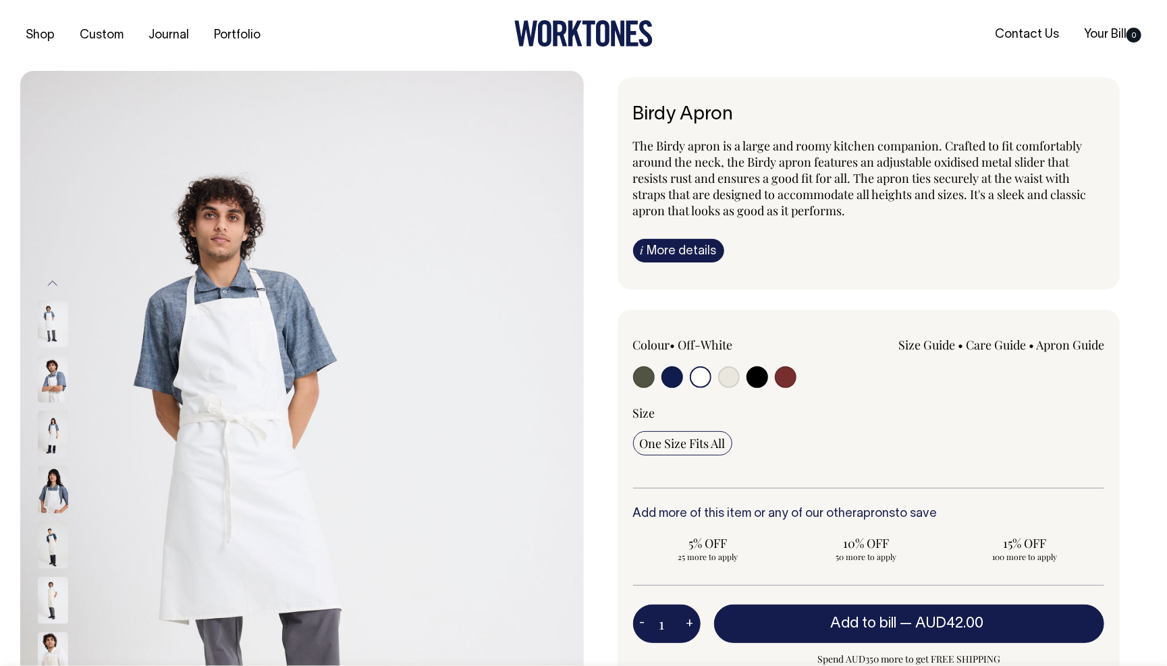
click at [727, 372] on input "radio" at bounding box center [729, 378] width 22 height 22
radio input "true"
select select "Natural"
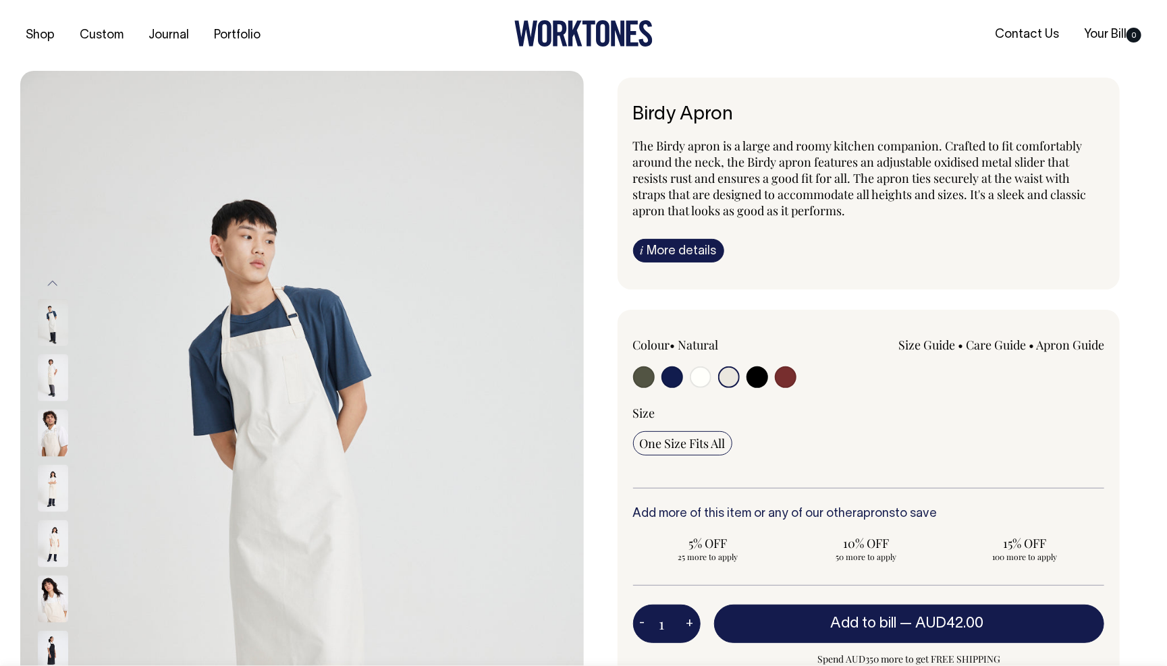
click at [695, 379] on input "radio" at bounding box center [701, 378] width 22 height 22
radio input "true"
select select "Off-White"
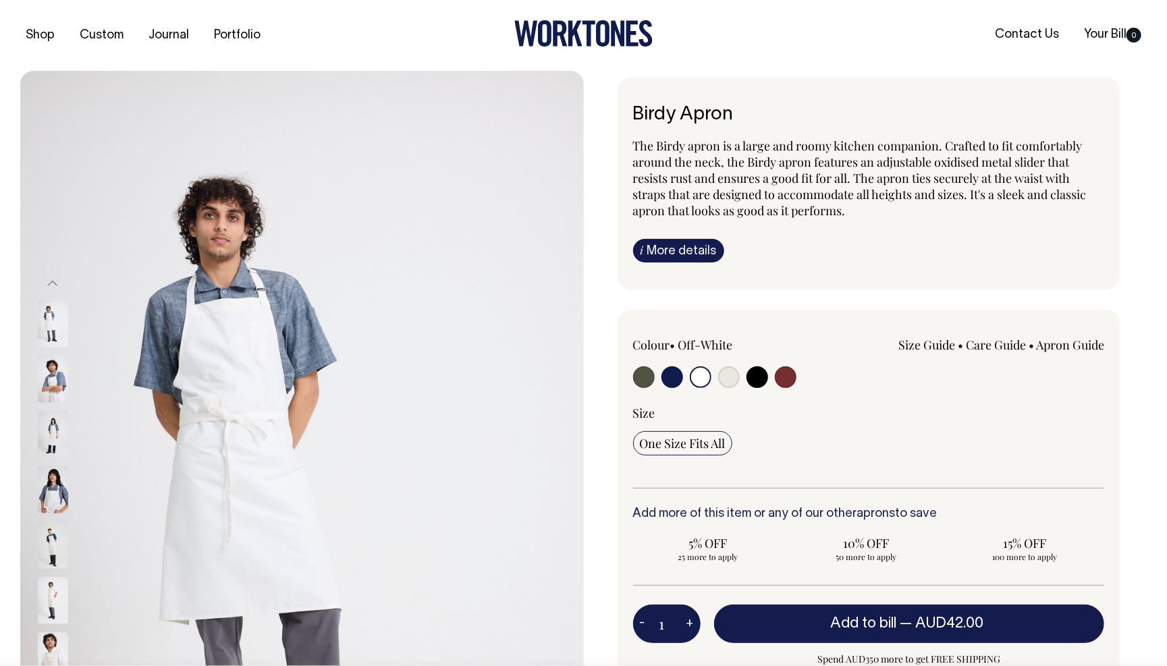
click at [718, 376] on input "radio" at bounding box center [729, 378] width 22 height 22
radio input "true"
select select "Natural"
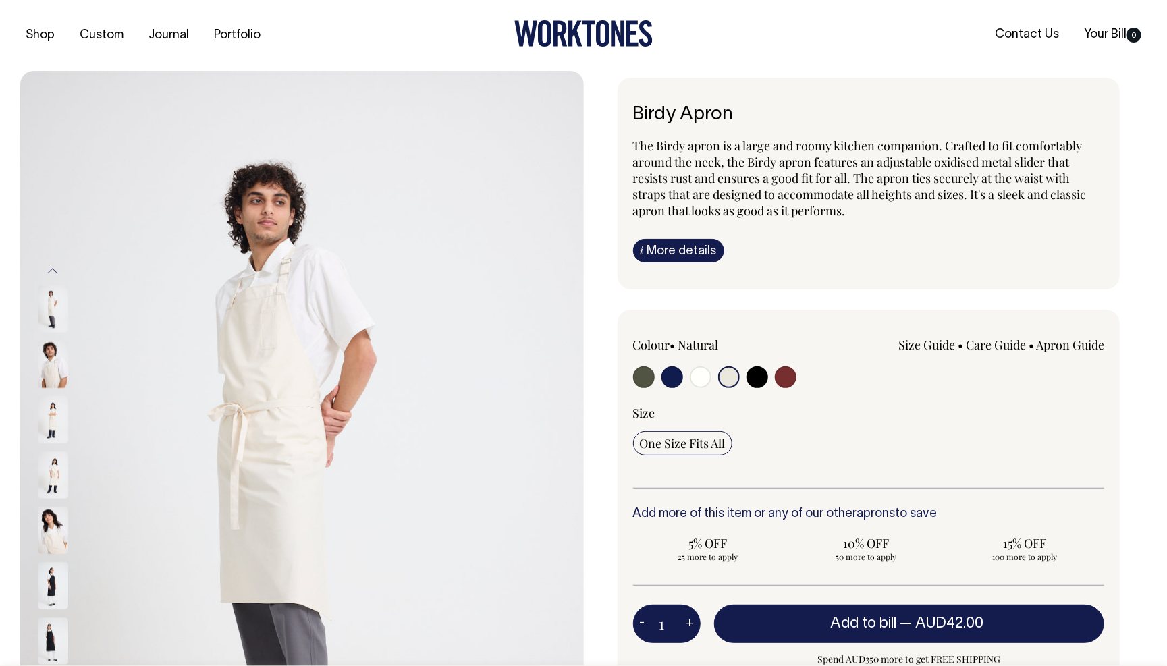
click at [705, 370] on input "radio" at bounding box center [701, 378] width 22 height 22
radio input "true"
select select "Off-White"
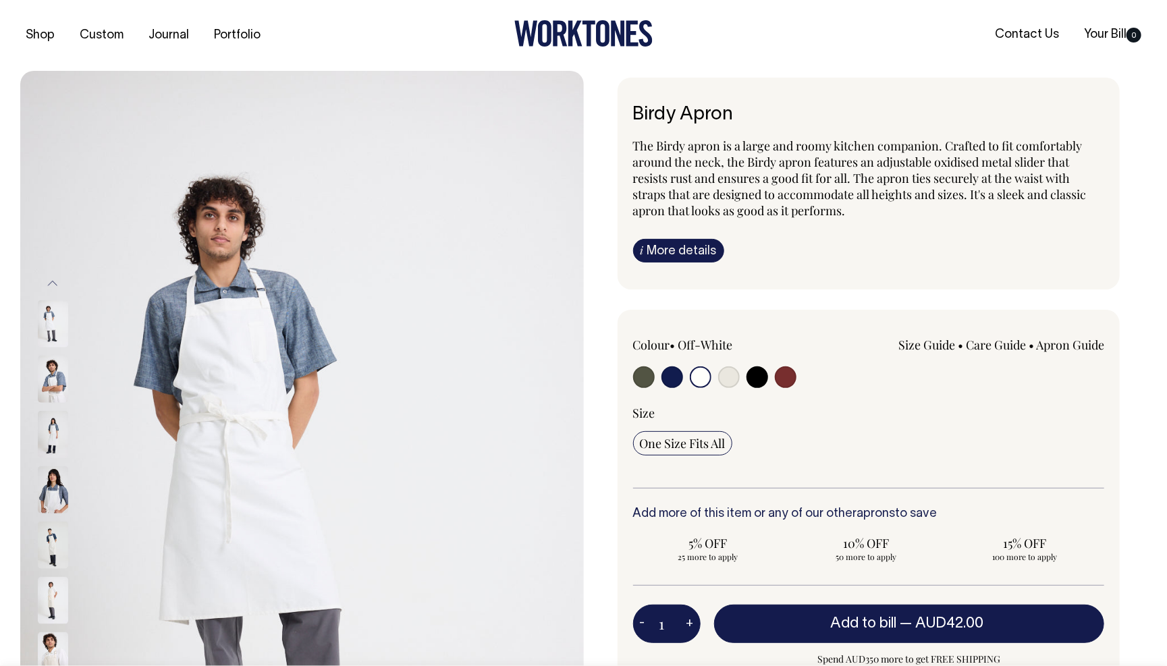
click at [726, 376] on input "radio" at bounding box center [729, 378] width 22 height 22
radio input "true"
select select "Natural"
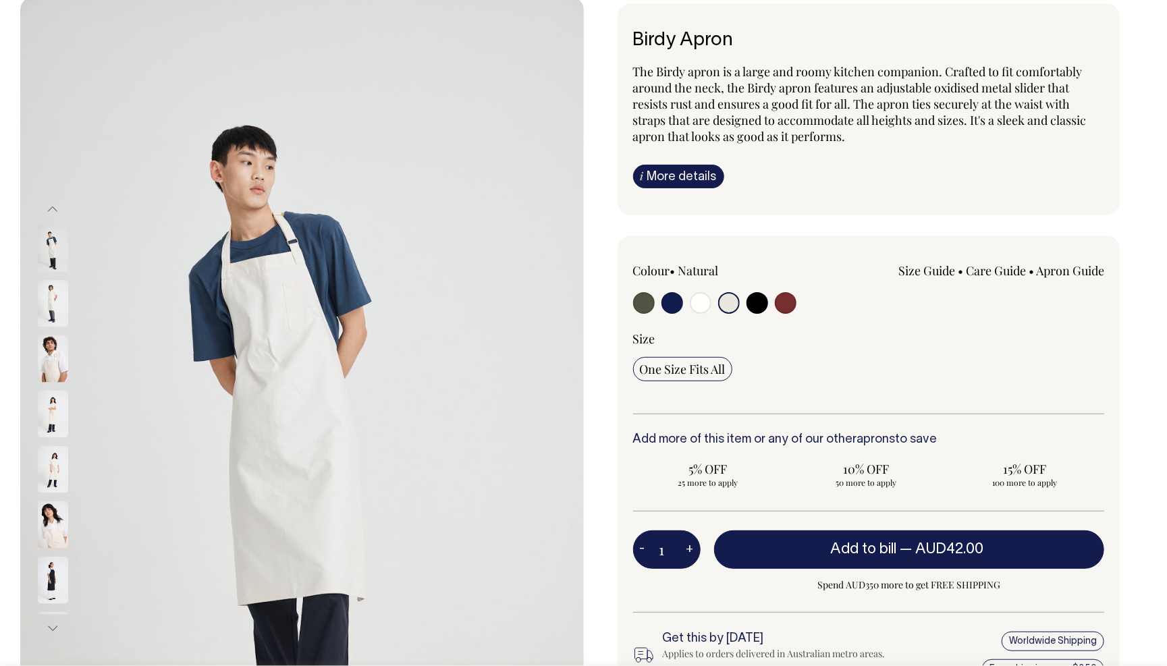
scroll to position [75, 0]
click at [48, 293] on img at bounding box center [53, 302] width 30 height 47
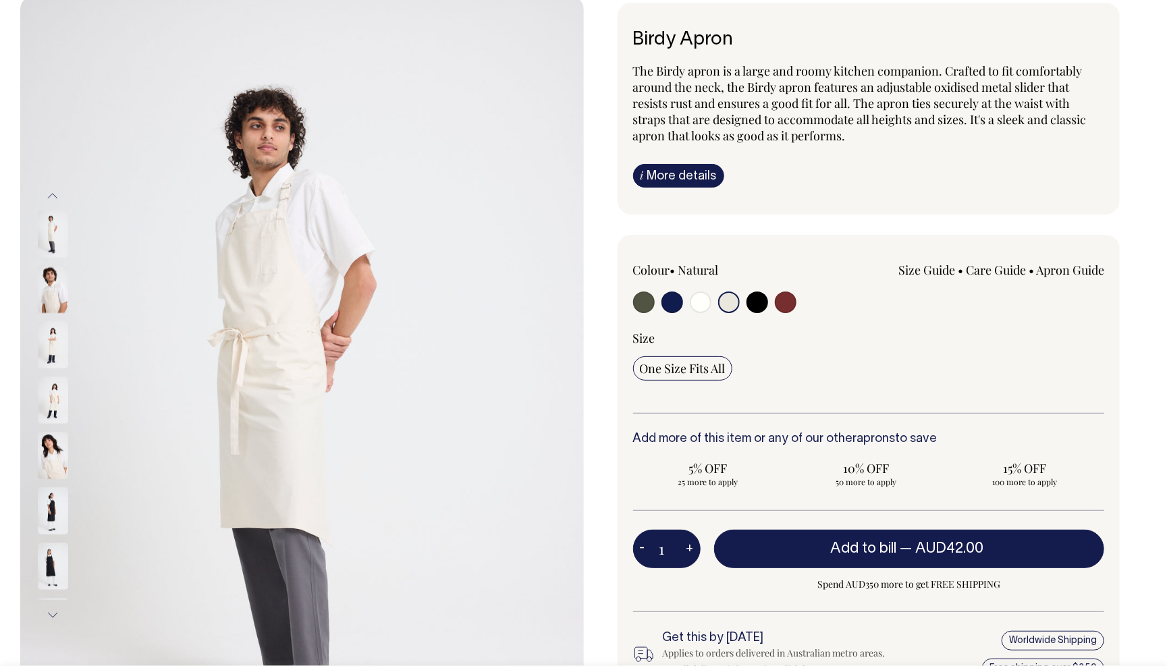
click at [51, 343] on img at bounding box center [53, 344] width 30 height 47
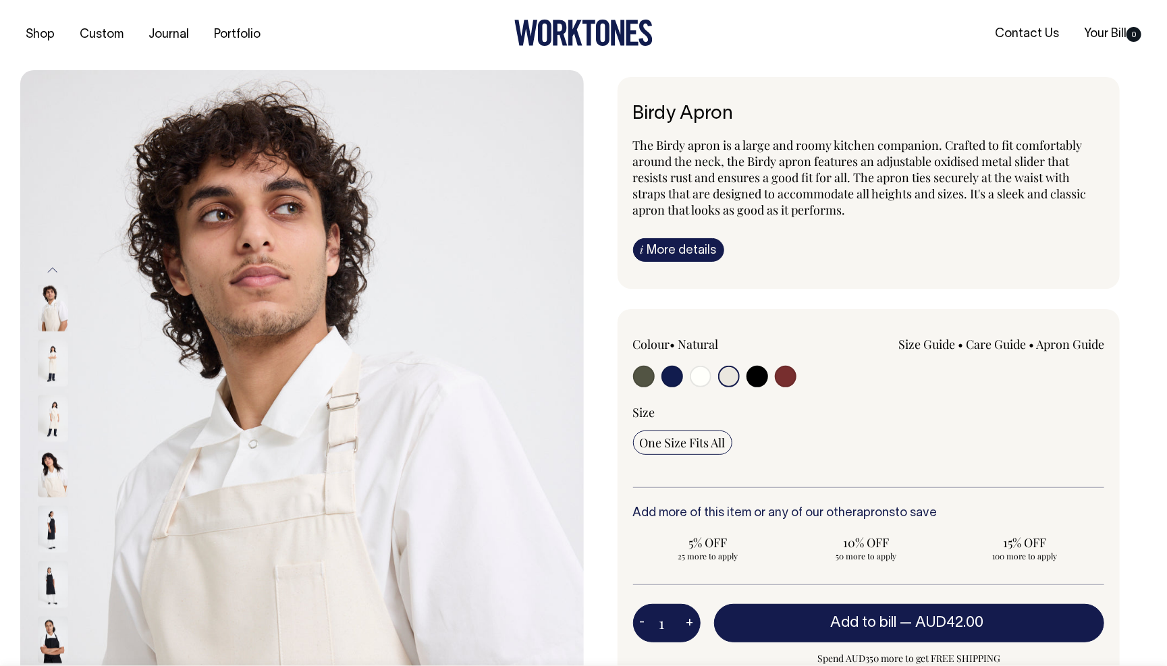
scroll to position [0, 0]
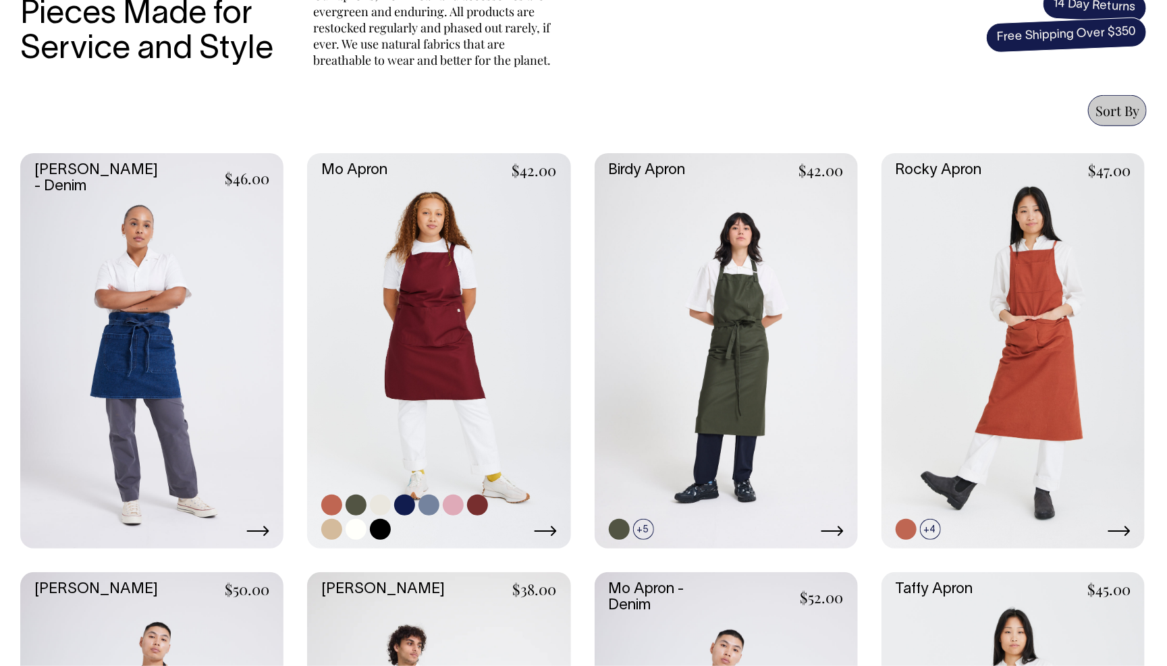
scroll to position [498, 0]
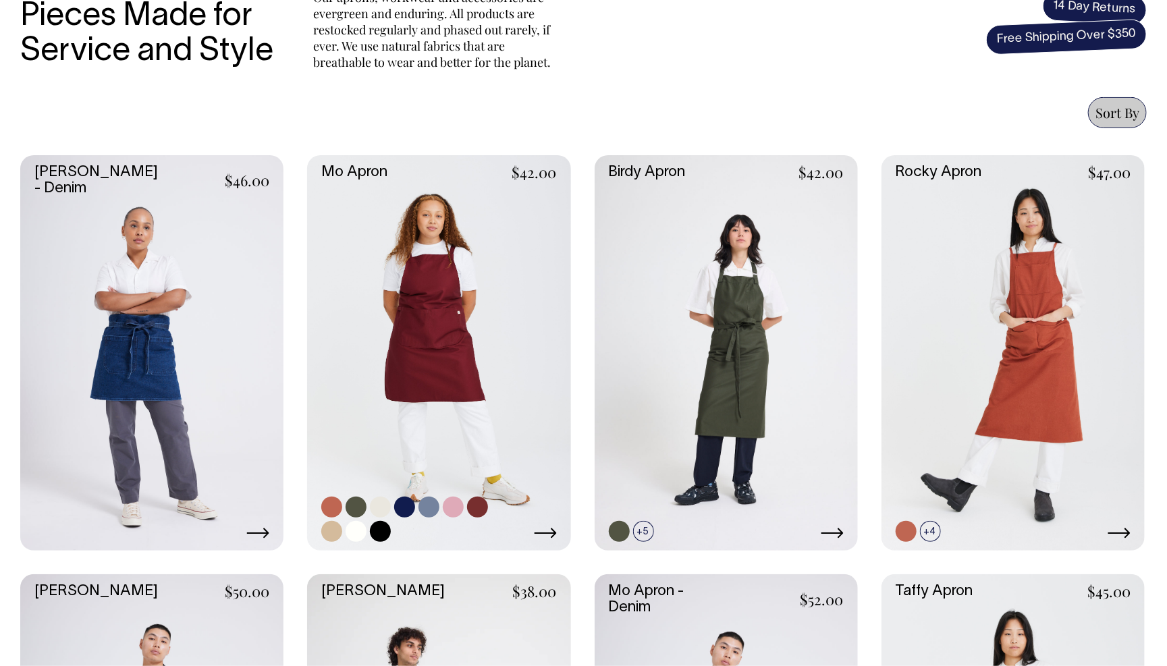
click at [362, 505] on link at bounding box center [356, 507] width 21 height 21
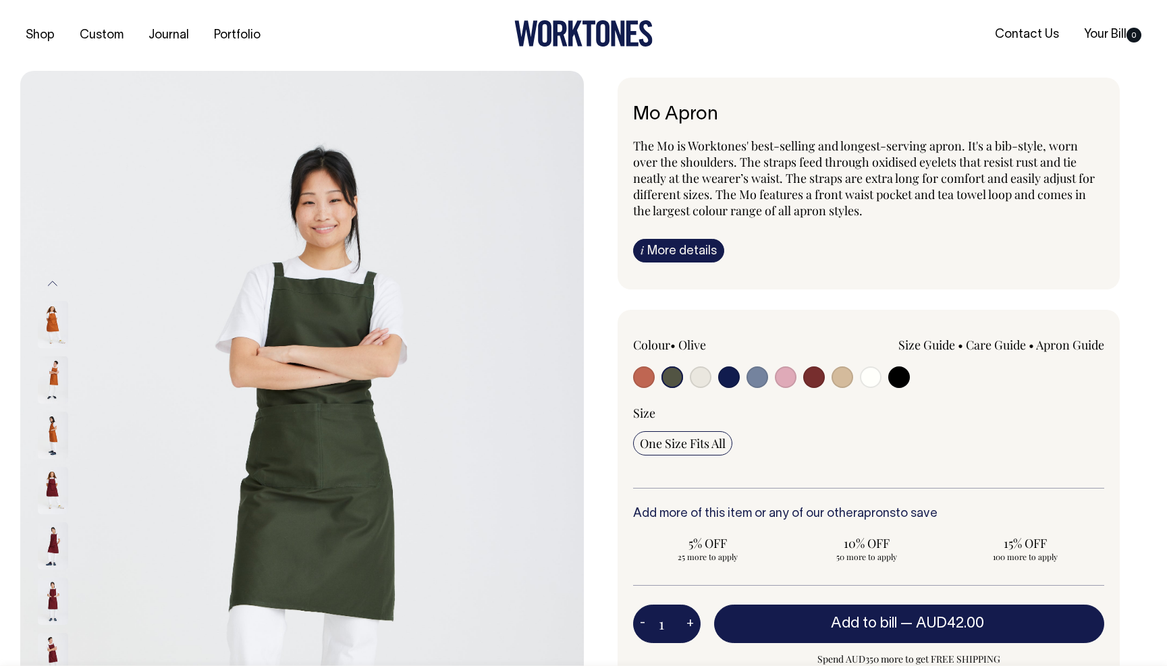
select select "Olive"
click at [699, 375] on input "radio" at bounding box center [701, 378] width 22 height 22
radio input "true"
select select "Natural"
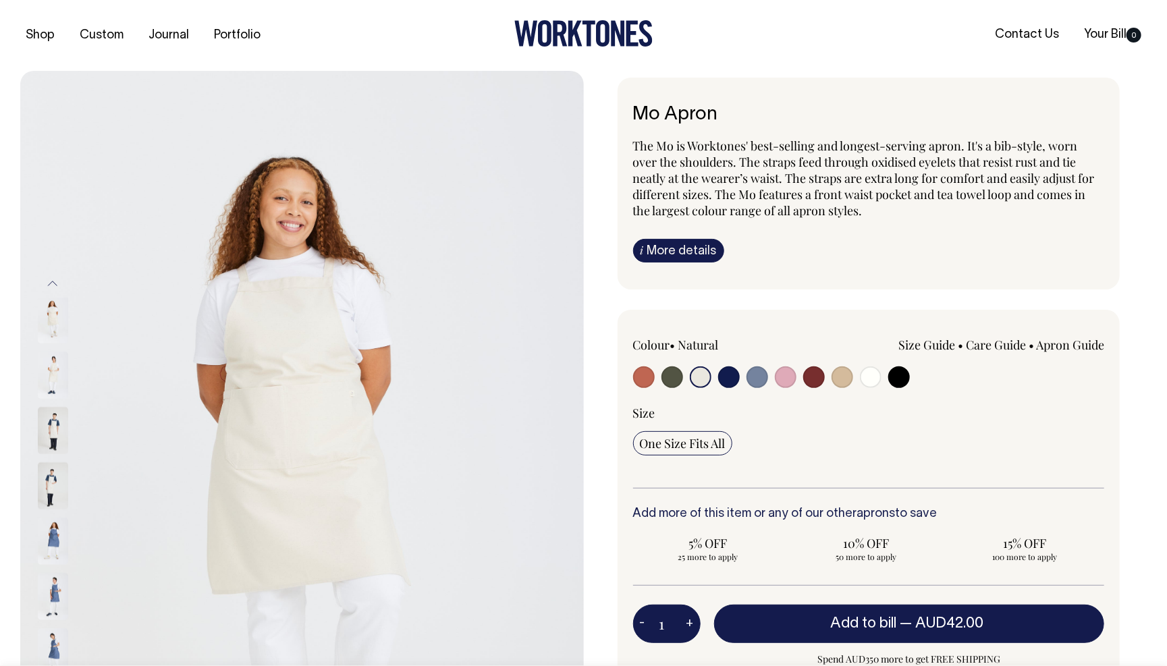
click at [728, 377] on input "radio" at bounding box center [729, 378] width 22 height 22
radio input "true"
select select "Dark Navy"
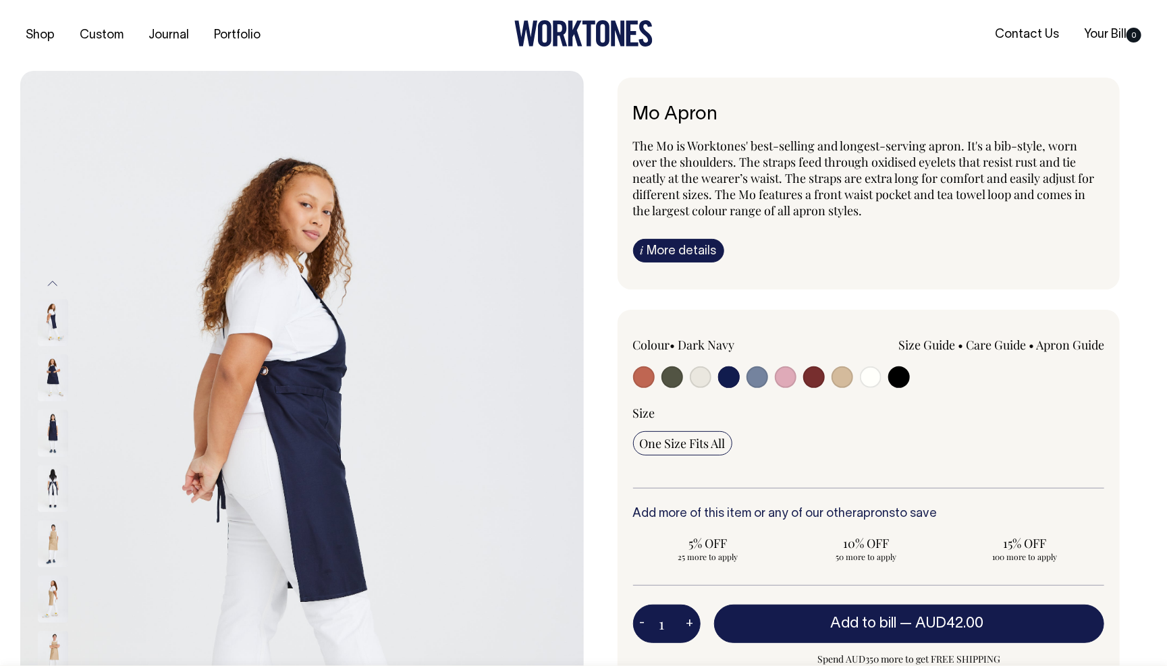
click at [703, 377] on input "radio" at bounding box center [701, 378] width 22 height 22
radio input "true"
select select "Natural"
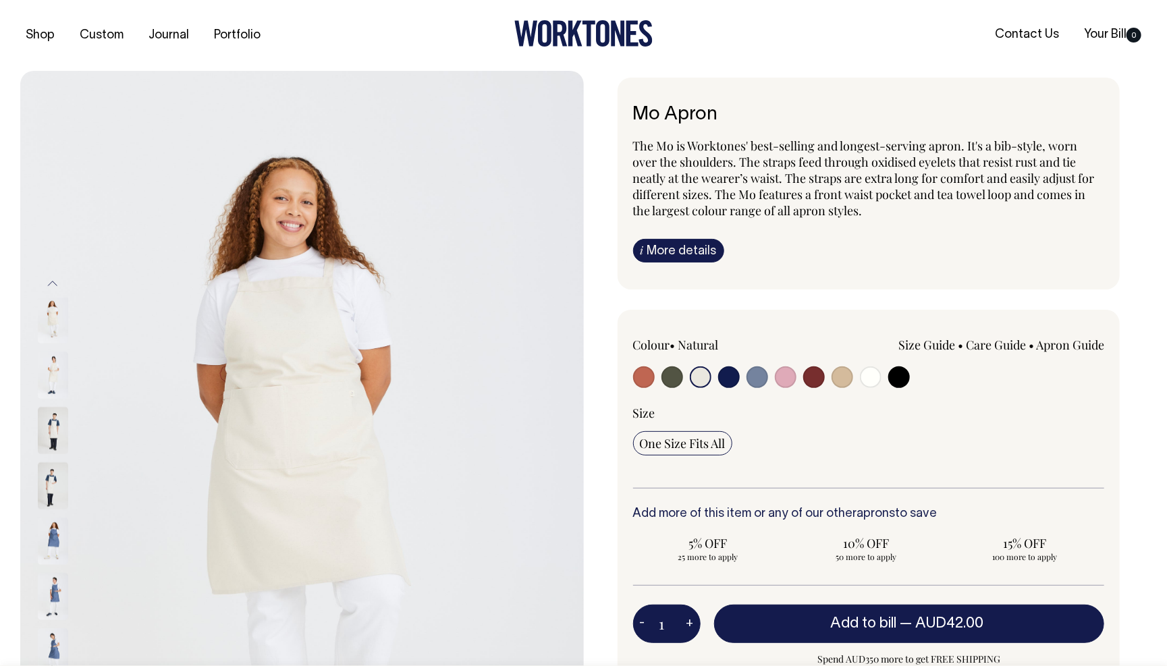
click at [643, 381] on input "radio" at bounding box center [644, 378] width 22 height 22
radio input "true"
select select "Rust"
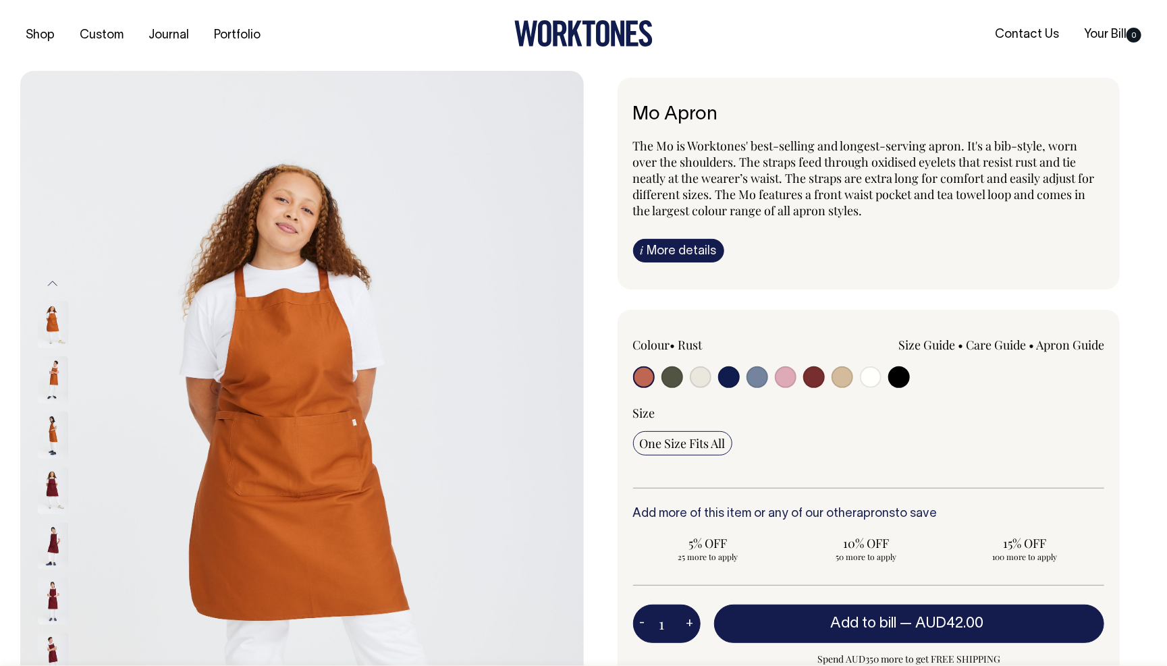
click at [673, 377] on input "radio" at bounding box center [673, 378] width 22 height 22
radio input "true"
select select "Olive"
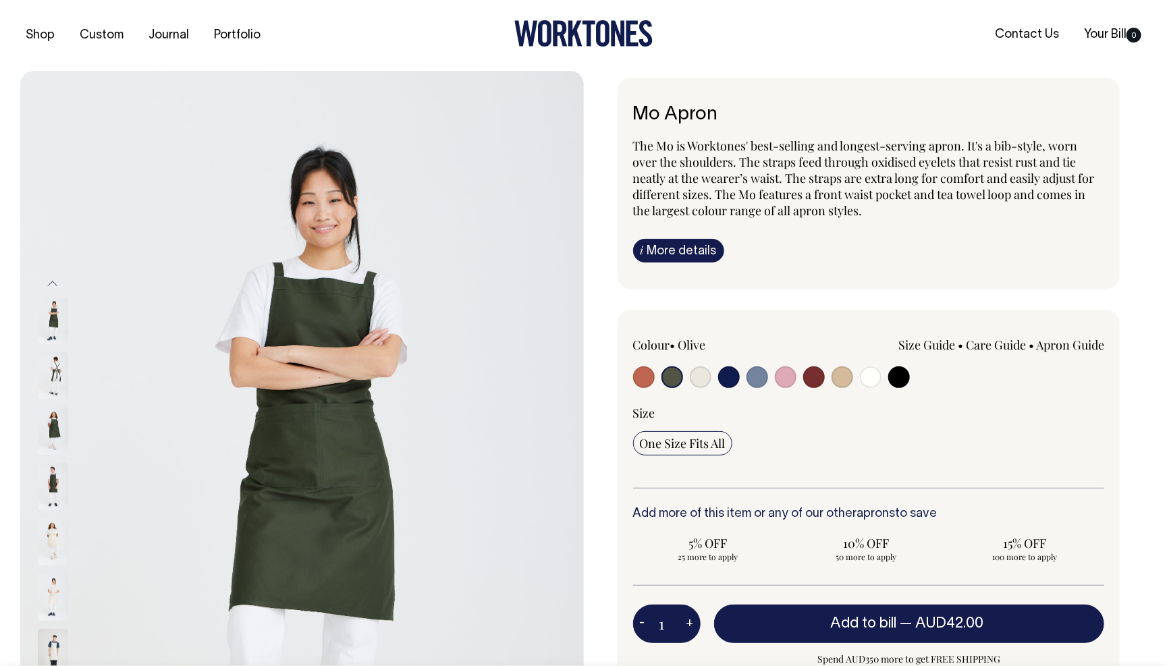
click at [716, 380] on div at bounding box center [727, 379] width 188 height 25
click at [730, 380] on input "radio" at bounding box center [729, 378] width 22 height 22
radio input "true"
select select "Dark Navy"
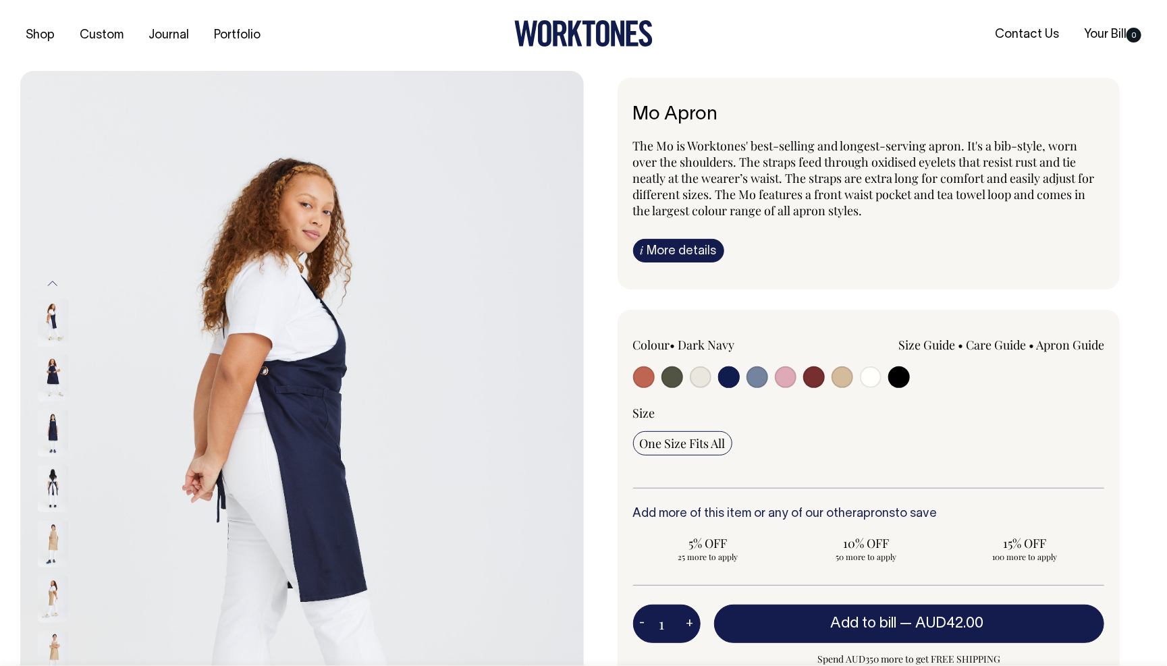
click at [754, 371] on input "radio" at bounding box center [758, 378] width 22 height 22
radio input "true"
select select "Blue/Grey"
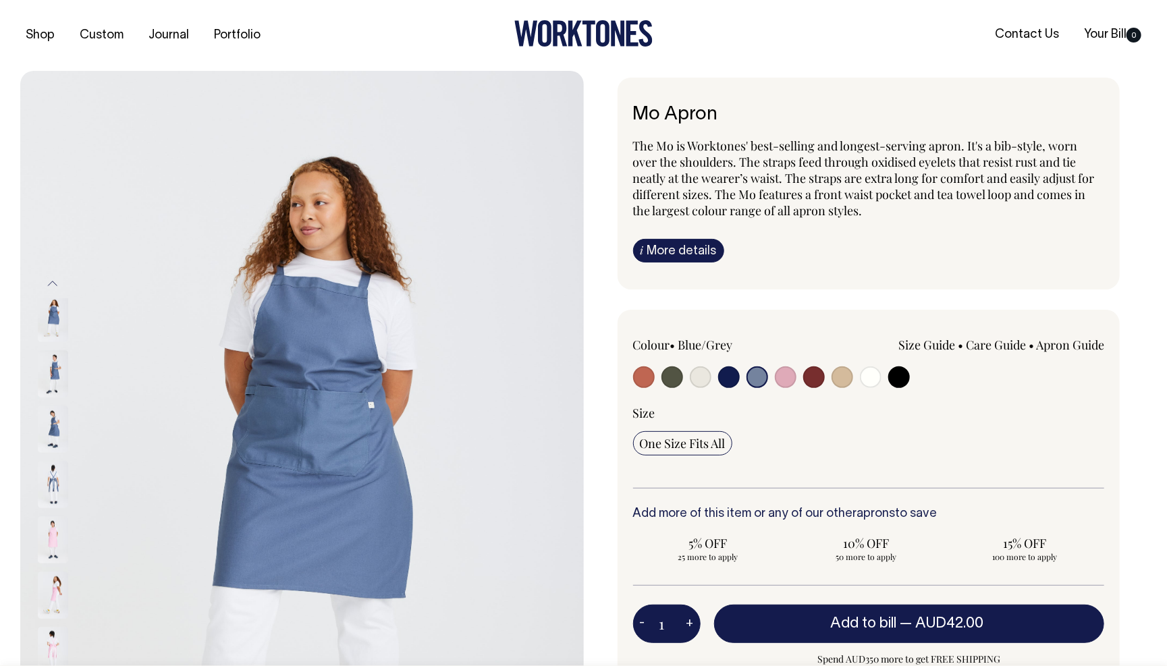
click at [782, 379] on input "radio" at bounding box center [786, 378] width 22 height 22
radio input "true"
select select "Pink"
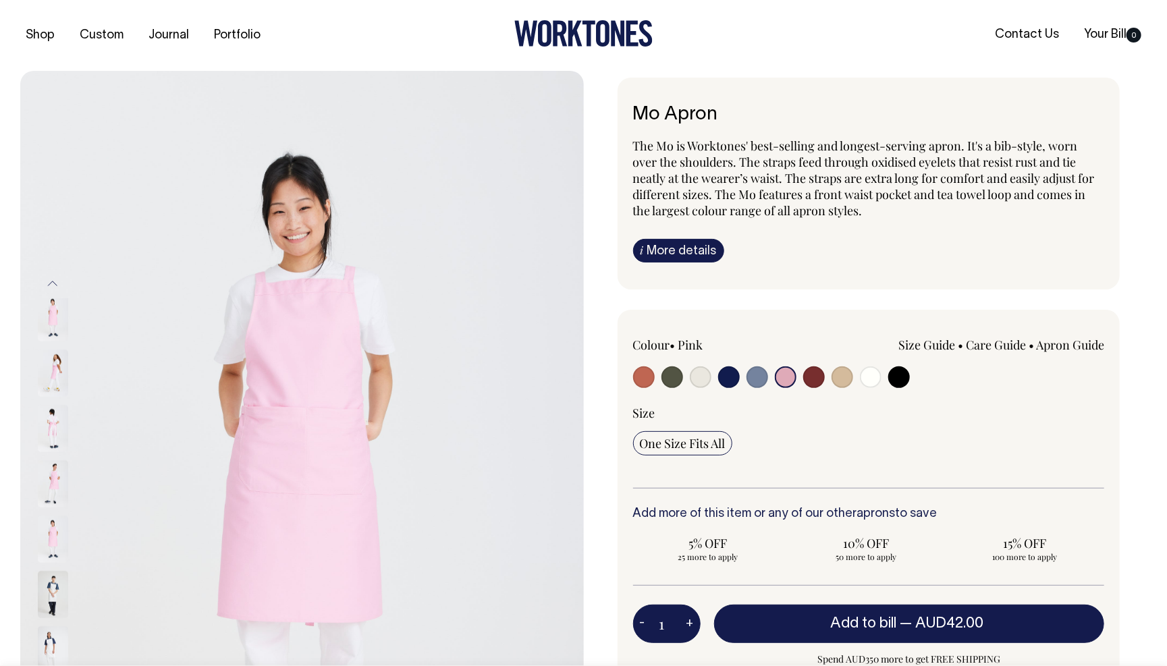
click at [804, 376] on input "radio" at bounding box center [814, 378] width 22 height 22
radio input "true"
select select "Burgundy"
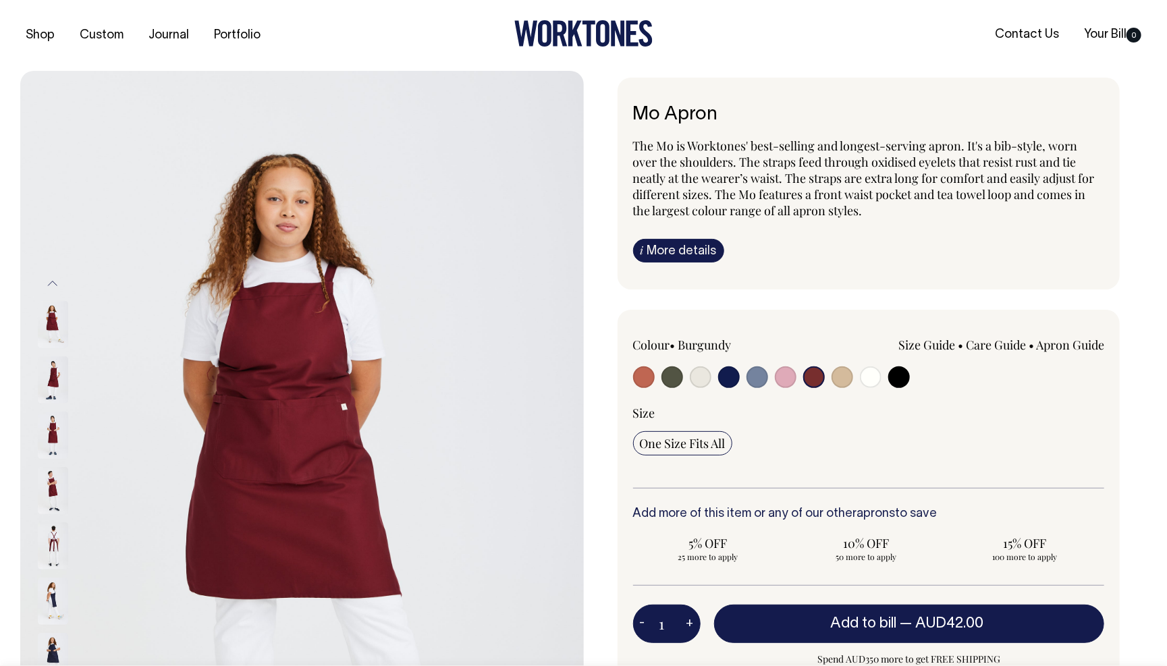
click at [849, 379] on input "radio" at bounding box center [843, 378] width 22 height 22
radio input "true"
select select "Khaki"
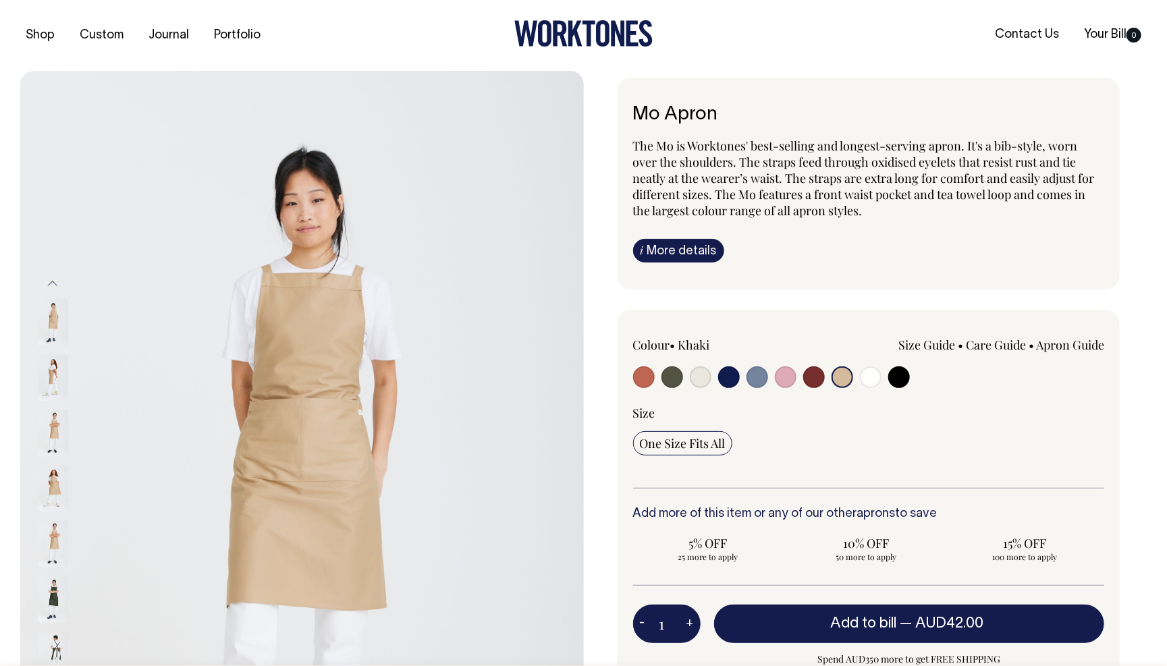
click at [861, 376] on input "radio" at bounding box center [871, 378] width 22 height 22
radio input "true"
select select "Off-White"
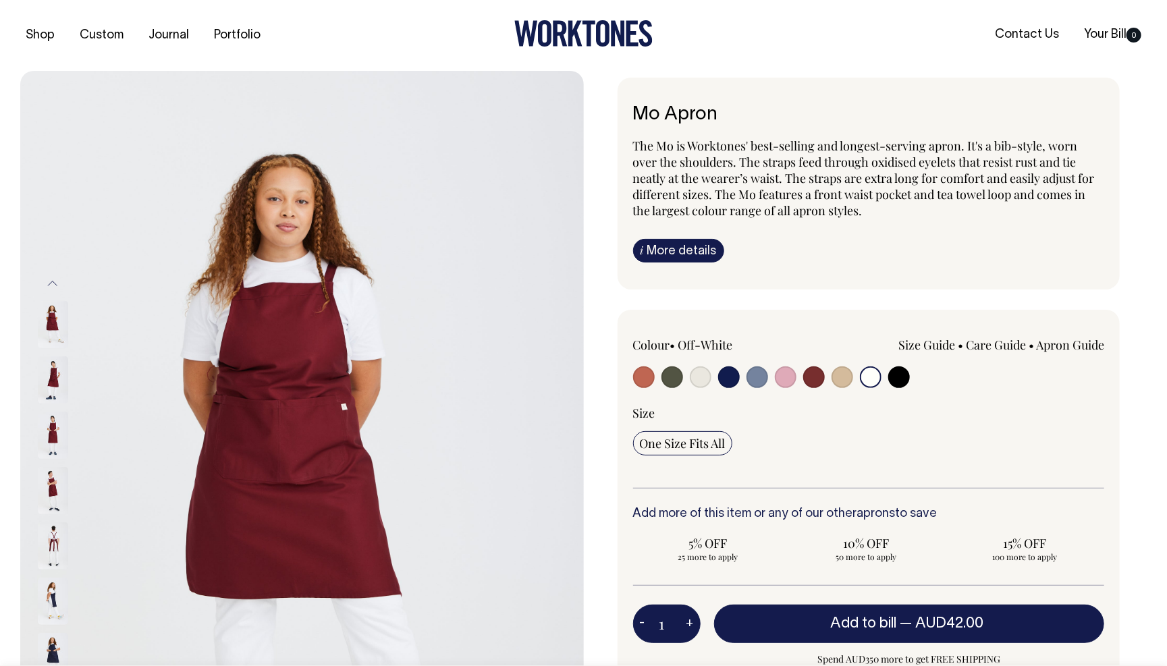
click at [701, 381] on input "radio" at bounding box center [701, 378] width 22 height 22
radio input "true"
select select "Natural"
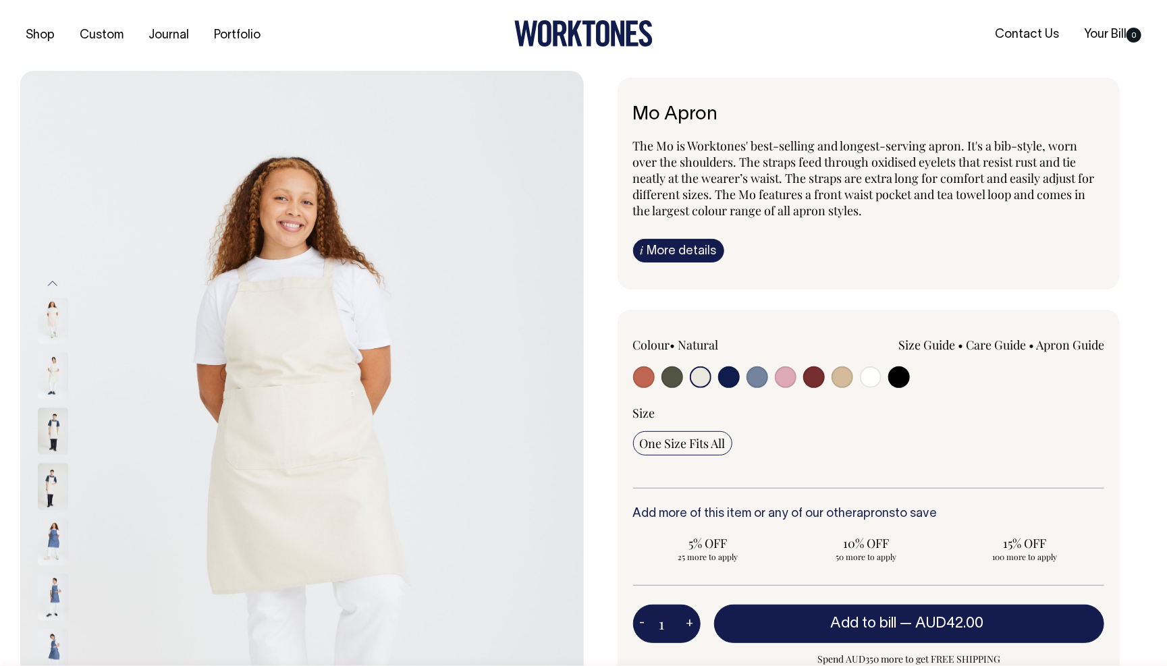
click at [47, 427] on img at bounding box center [53, 431] width 30 height 47
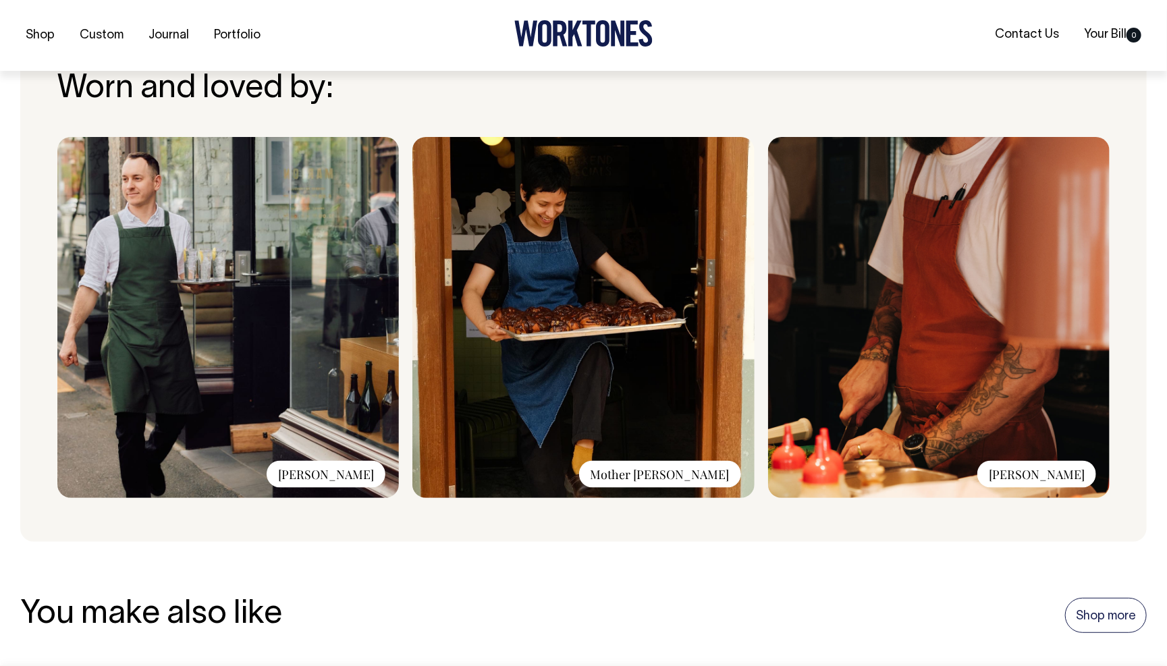
scroll to position [933, 0]
